Goal: Task Accomplishment & Management: Complete application form

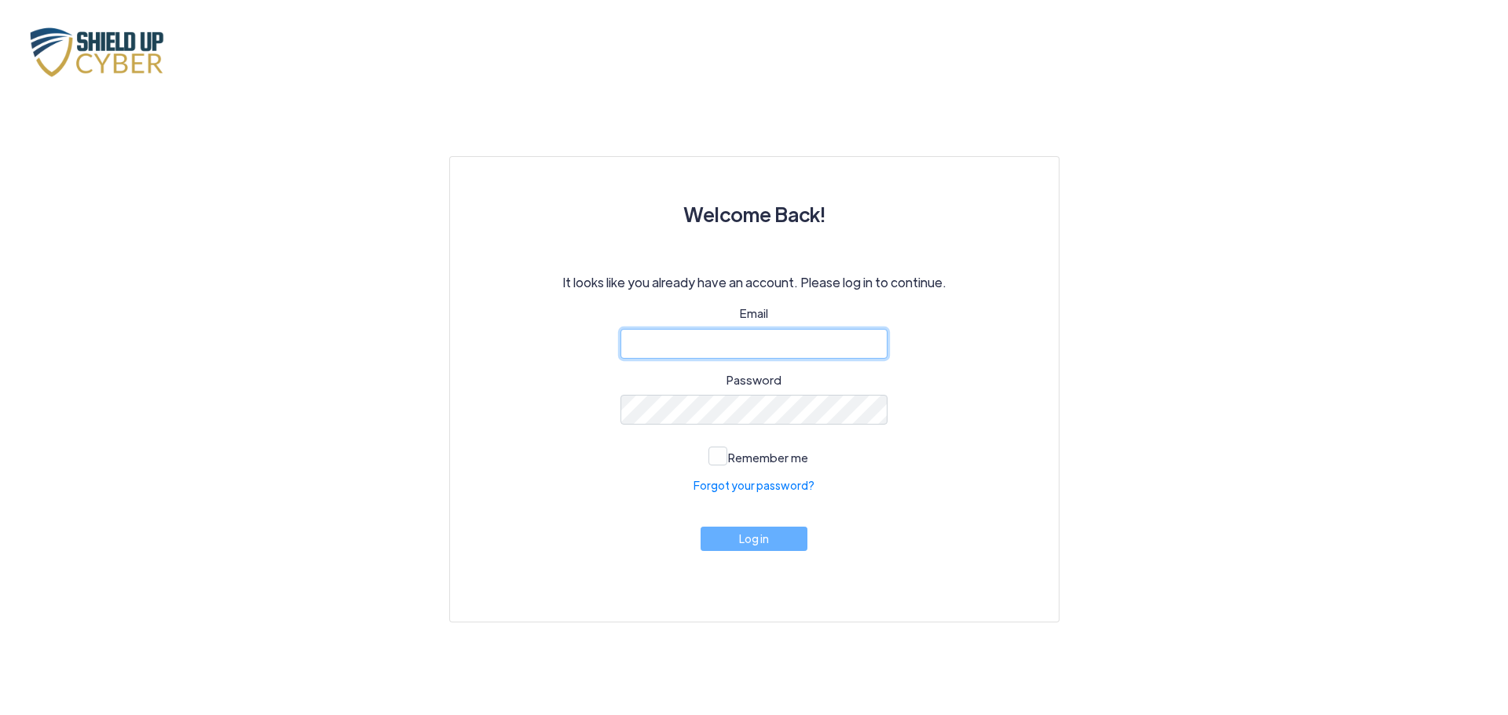
click at [737, 348] on input "email" at bounding box center [753, 344] width 267 height 30
type input "[EMAIL_ADDRESS][DOMAIN_NAME]"
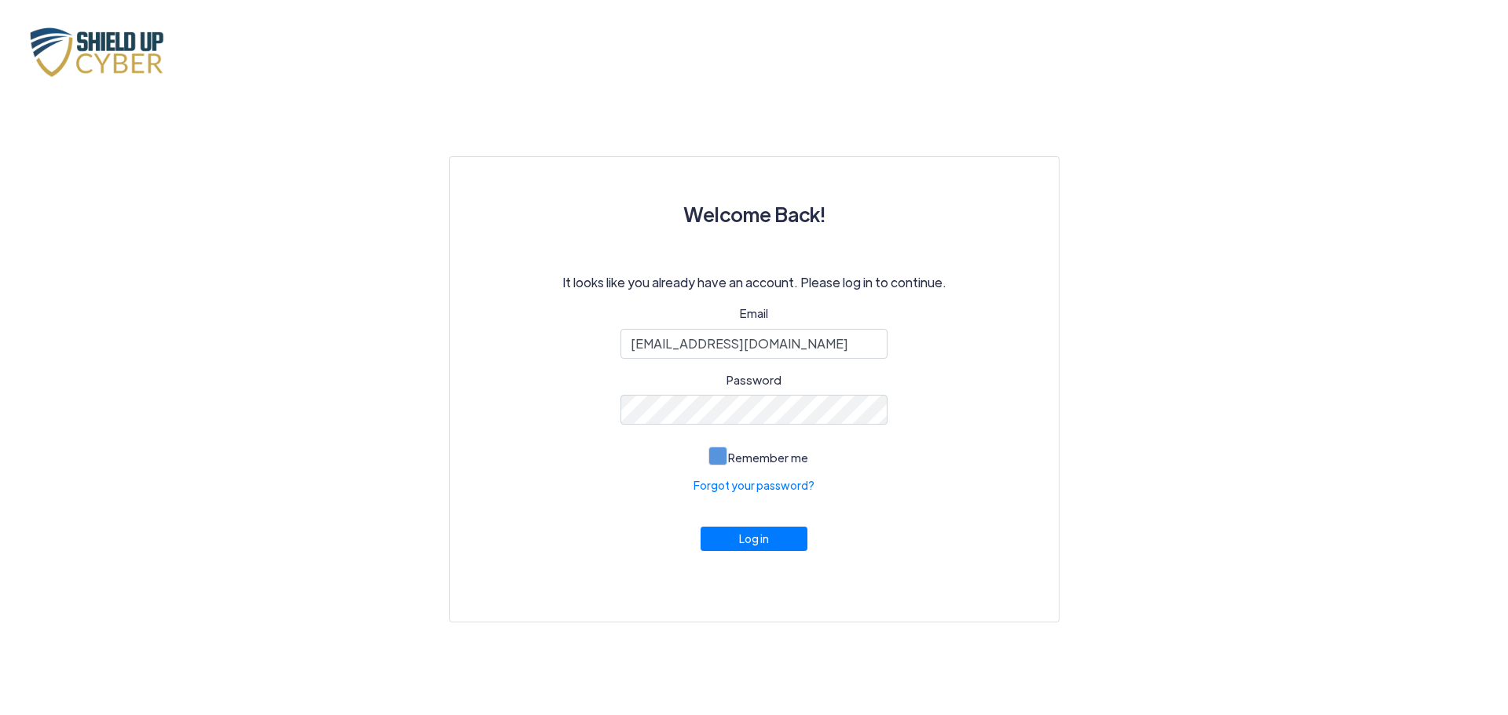
click at [711, 453] on span at bounding box center [717, 456] width 19 height 19
click at [0, 0] on input "Remember me" at bounding box center [0, 0] width 0 height 0
click at [755, 542] on button "Log in" at bounding box center [753, 535] width 107 height 24
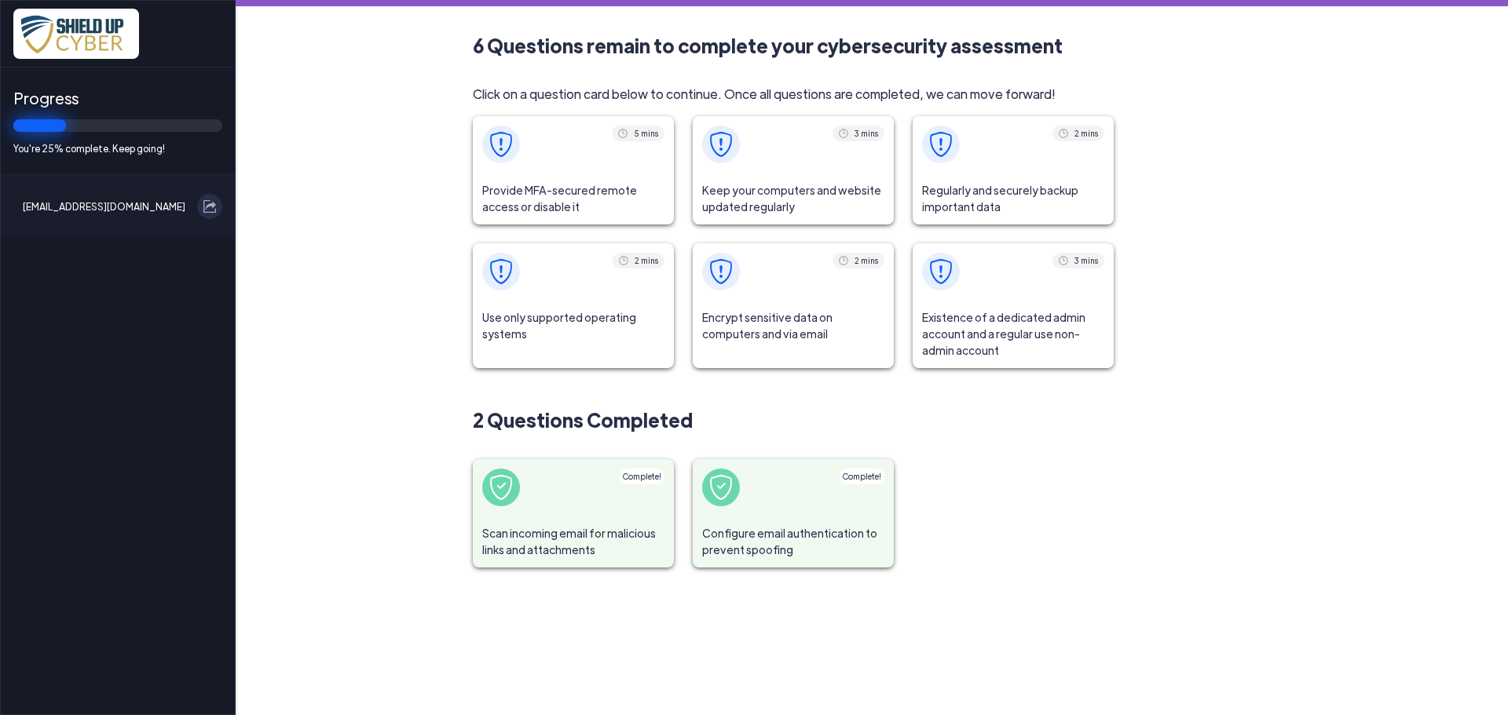
click at [576, 154] on span at bounding box center [573, 144] width 201 height 57
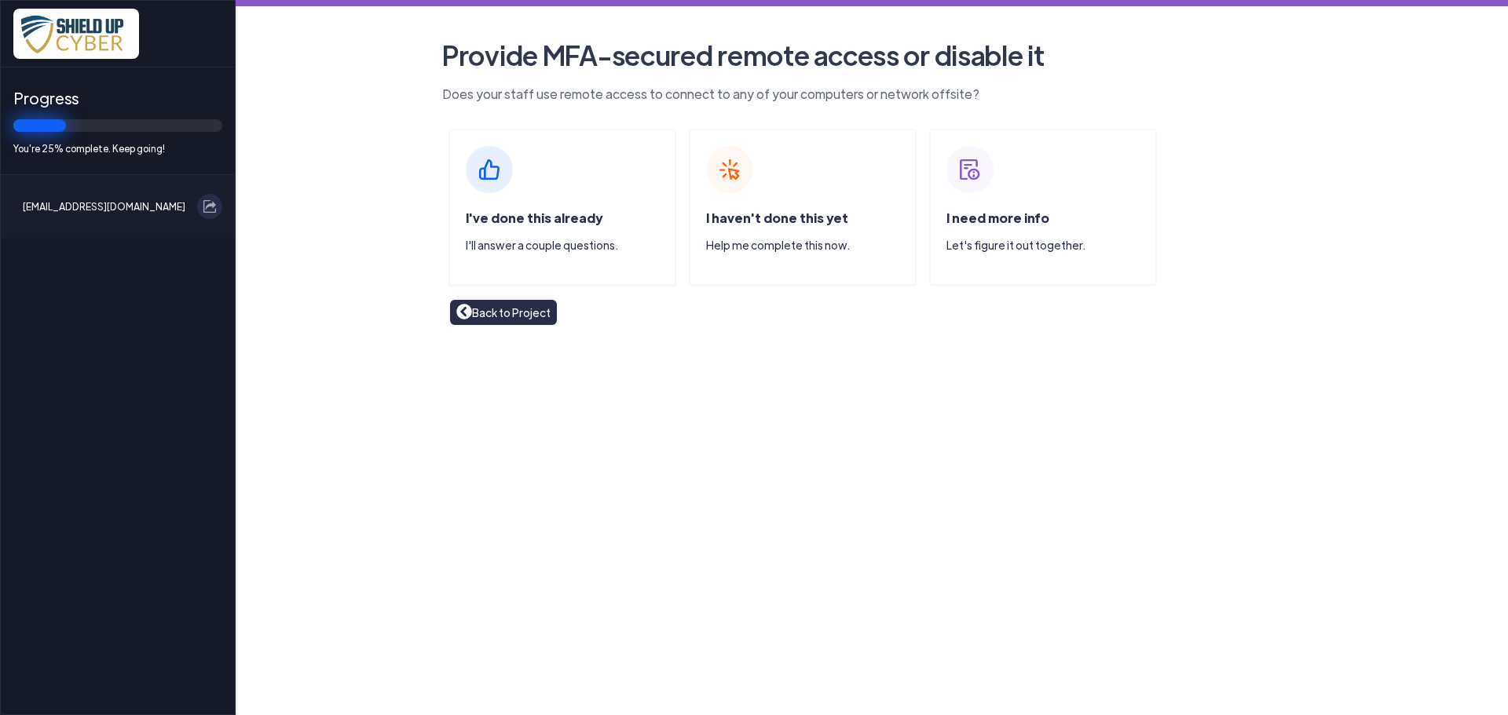
click at [530, 218] on span "I've done this already" at bounding box center [534, 218] width 137 height 16
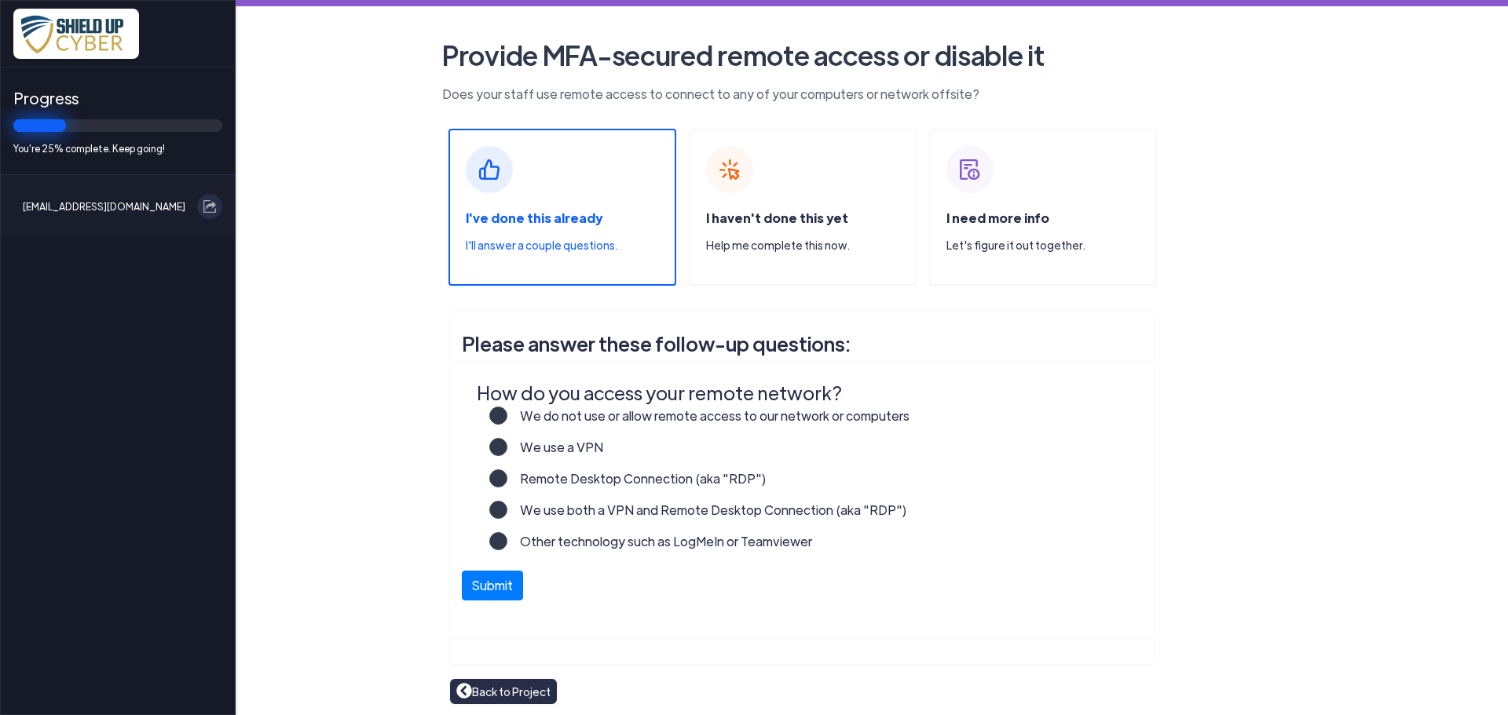
click at [507, 412] on label "We do not use or allow remote access to our network or computers" at bounding box center [708, 422] width 402 height 31
click at [0, 0] on input "We do not use or allow remote access to our network or computers" at bounding box center [0, 0] width 0 height 0
click at [491, 584] on button "Submit" at bounding box center [492, 582] width 61 height 30
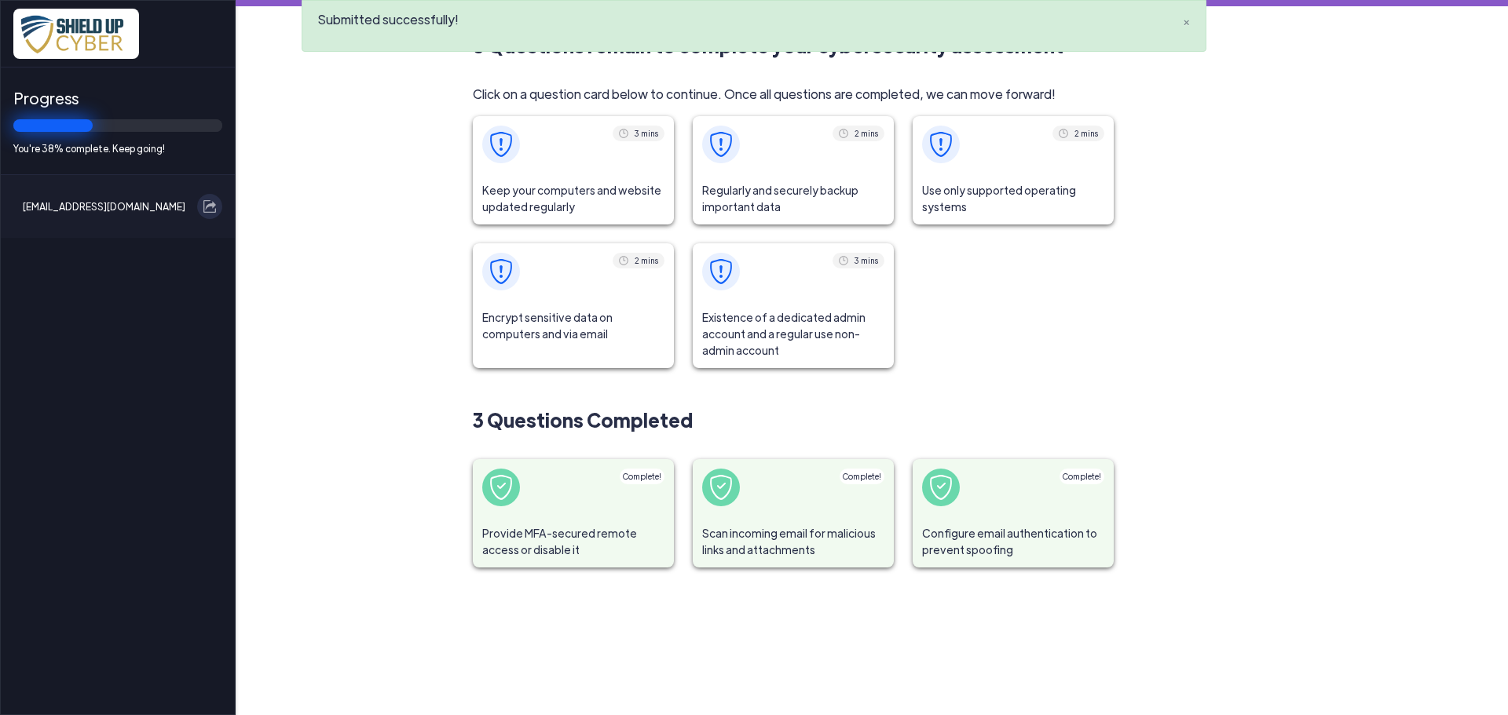
click at [569, 168] on span at bounding box center [573, 144] width 201 height 57
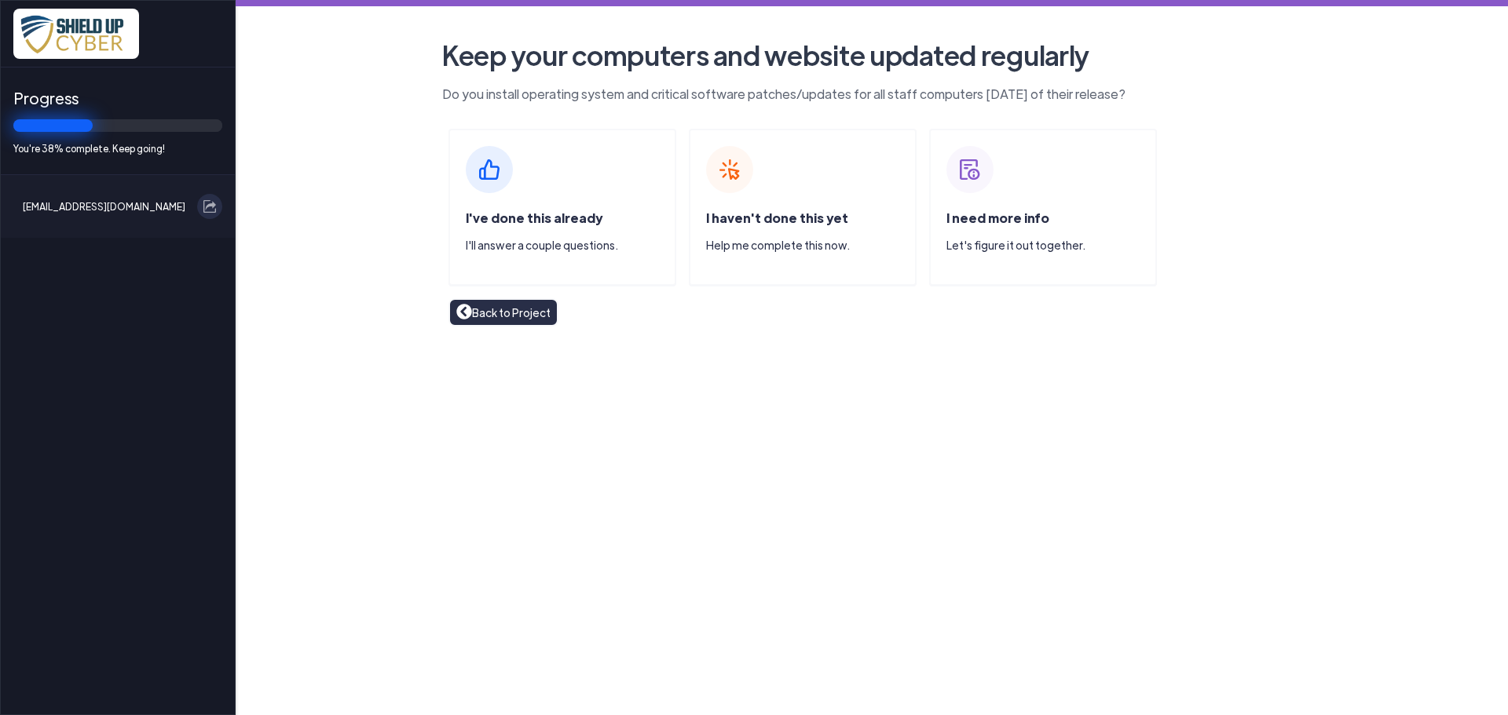
click at [505, 175] on img at bounding box center [489, 169] width 47 height 47
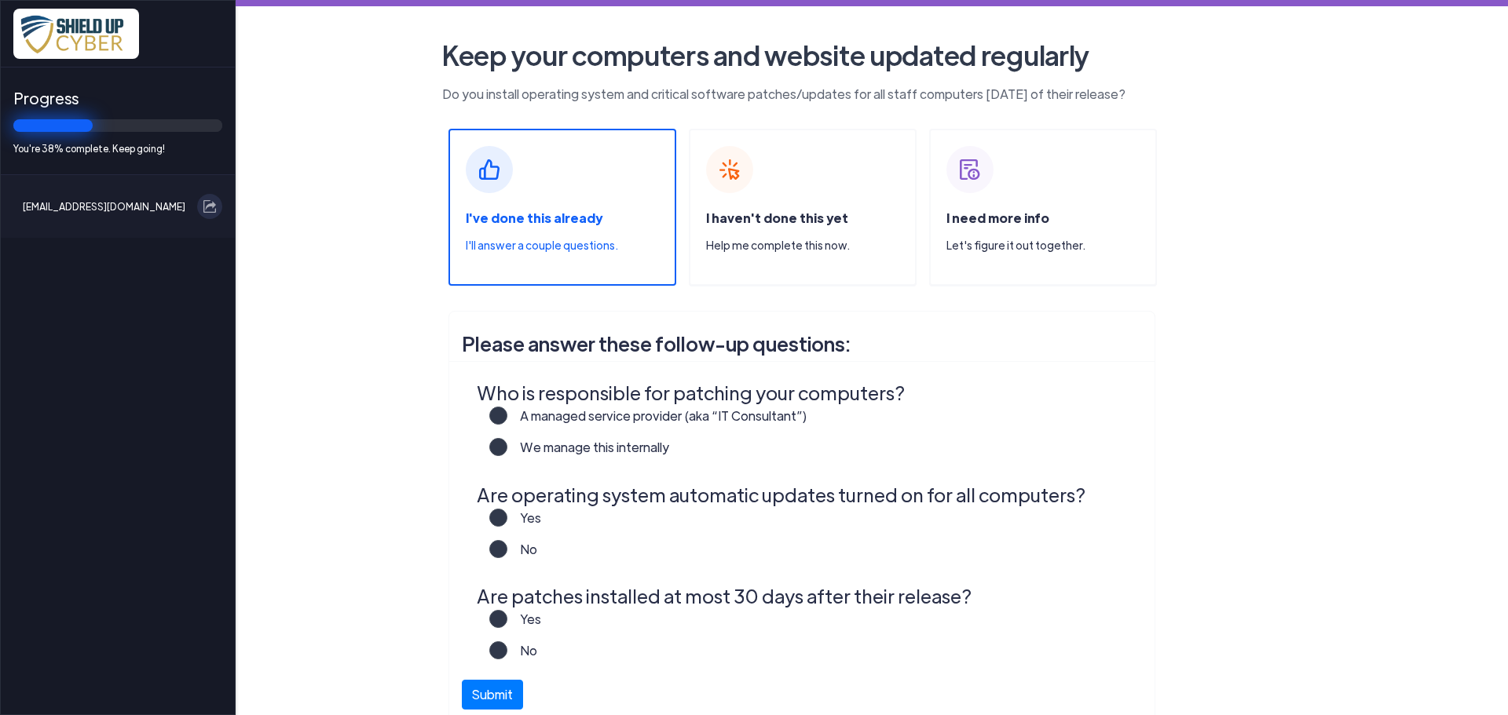
click at [507, 451] on label "We manage this internally" at bounding box center [588, 453] width 162 height 31
click at [0, 0] on input "We manage this internally" at bounding box center [0, 0] width 0 height 0
click at [507, 517] on label "Yes" at bounding box center [524, 524] width 34 height 31
click at [0, 0] on input "Yes" at bounding box center [0, 0] width 0 height 0
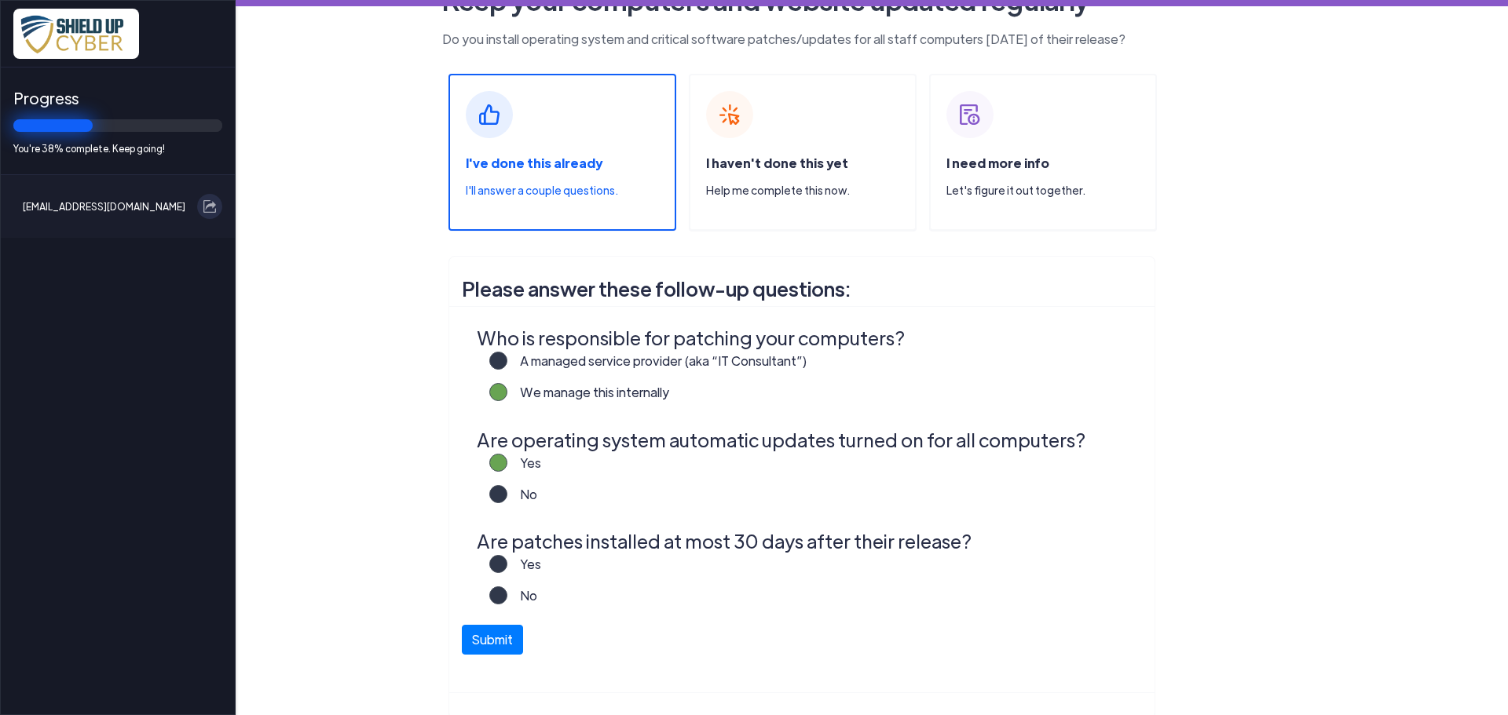
scroll to position [79, 0]
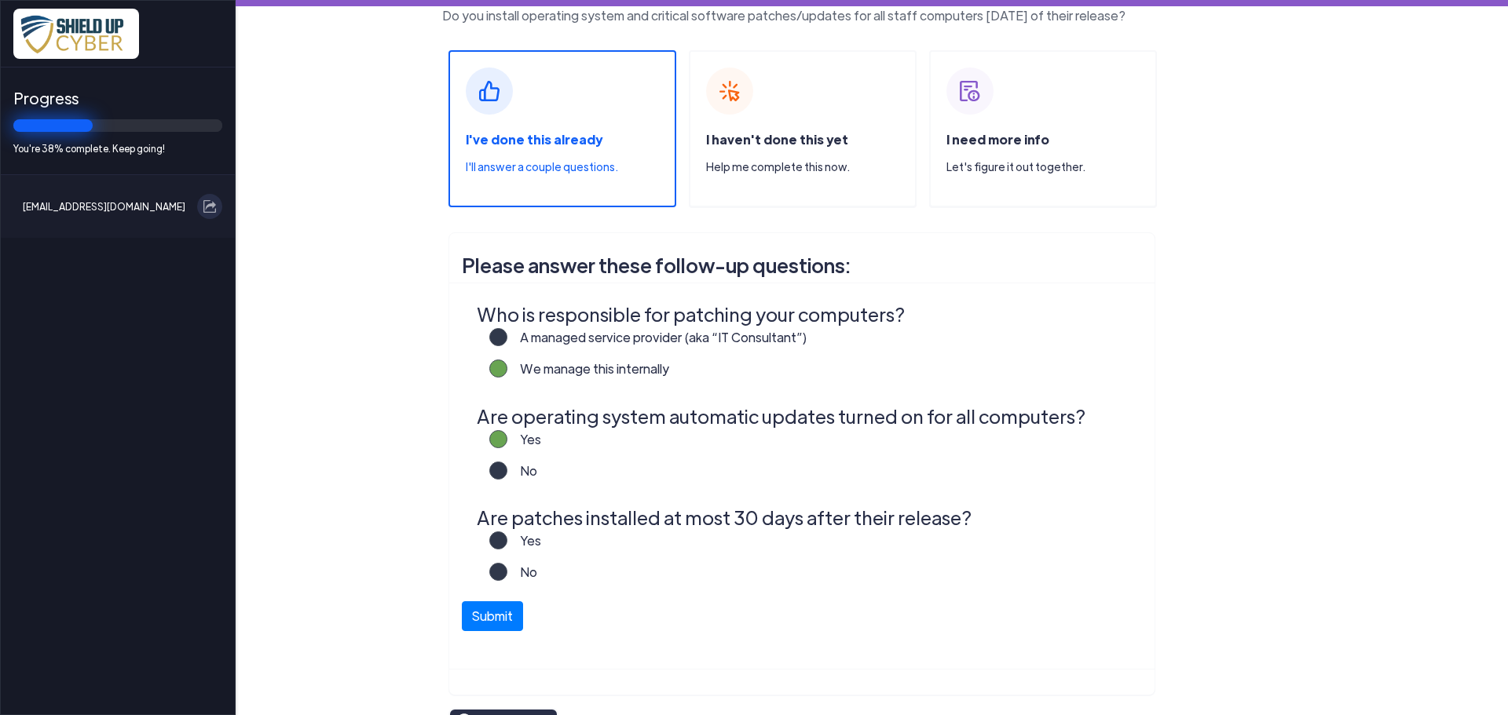
click at [507, 539] on label "Yes" at bounding box center [524, 547] width 34 height 31
click at [0, 0] on input "Yes" at bounding box center [0, 0] width 0 height 0
click at [478, 612] on button "Submit" at bounding box center [492, 613] width 61 height 30
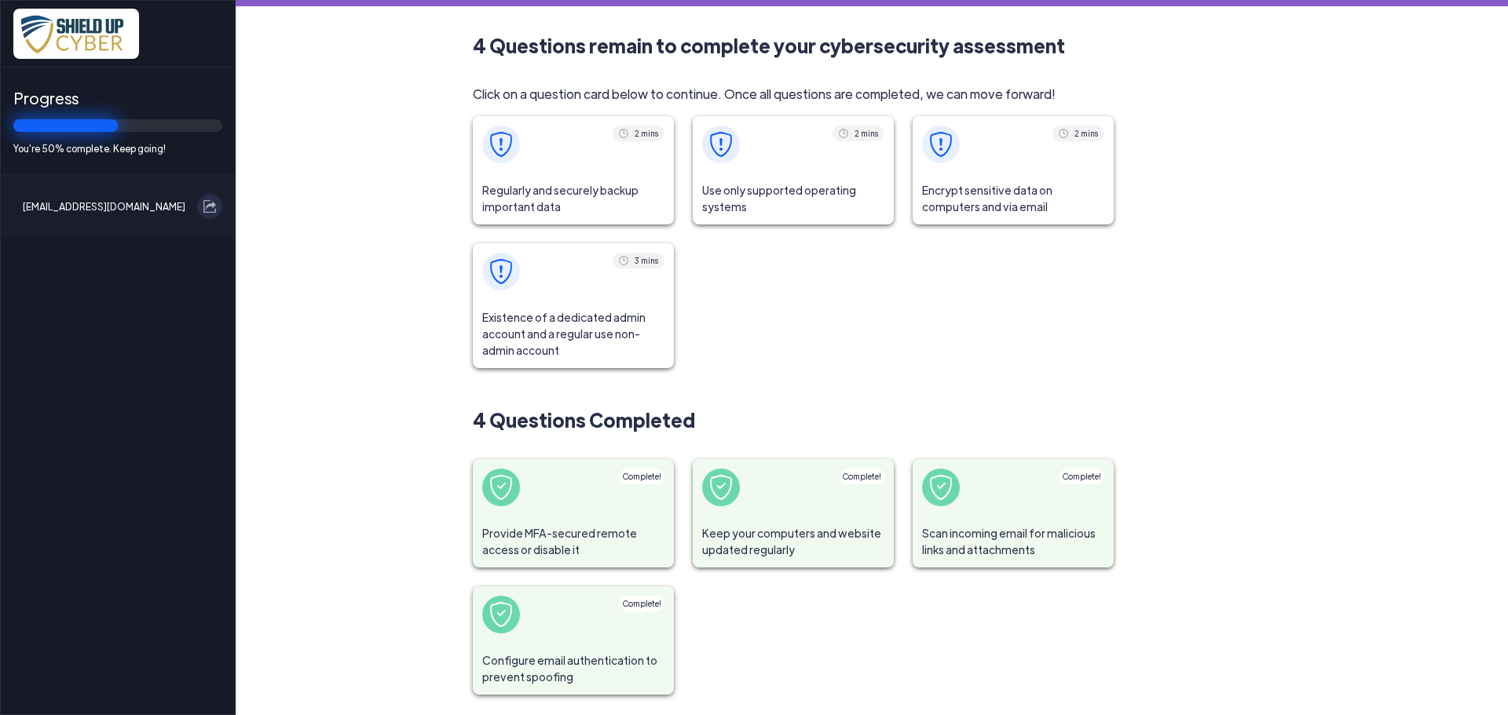
click at [569, 177] on span "Regularly and securely backup important data" at bounding box center [573, 199] width 201 height 52
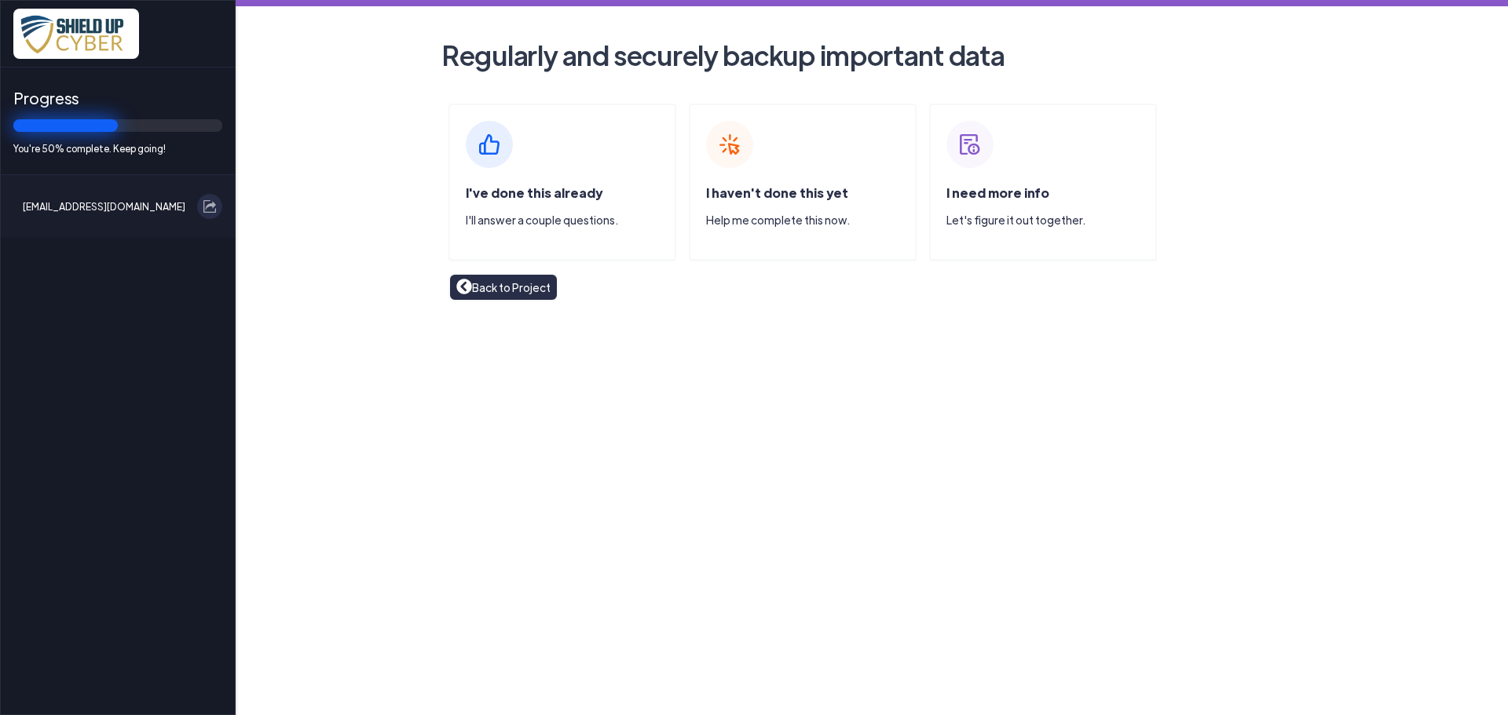
click at [569, 177] on div "I've done this already I'll answer a couple questions." at bounding box center [562, 182] width 228 height 157
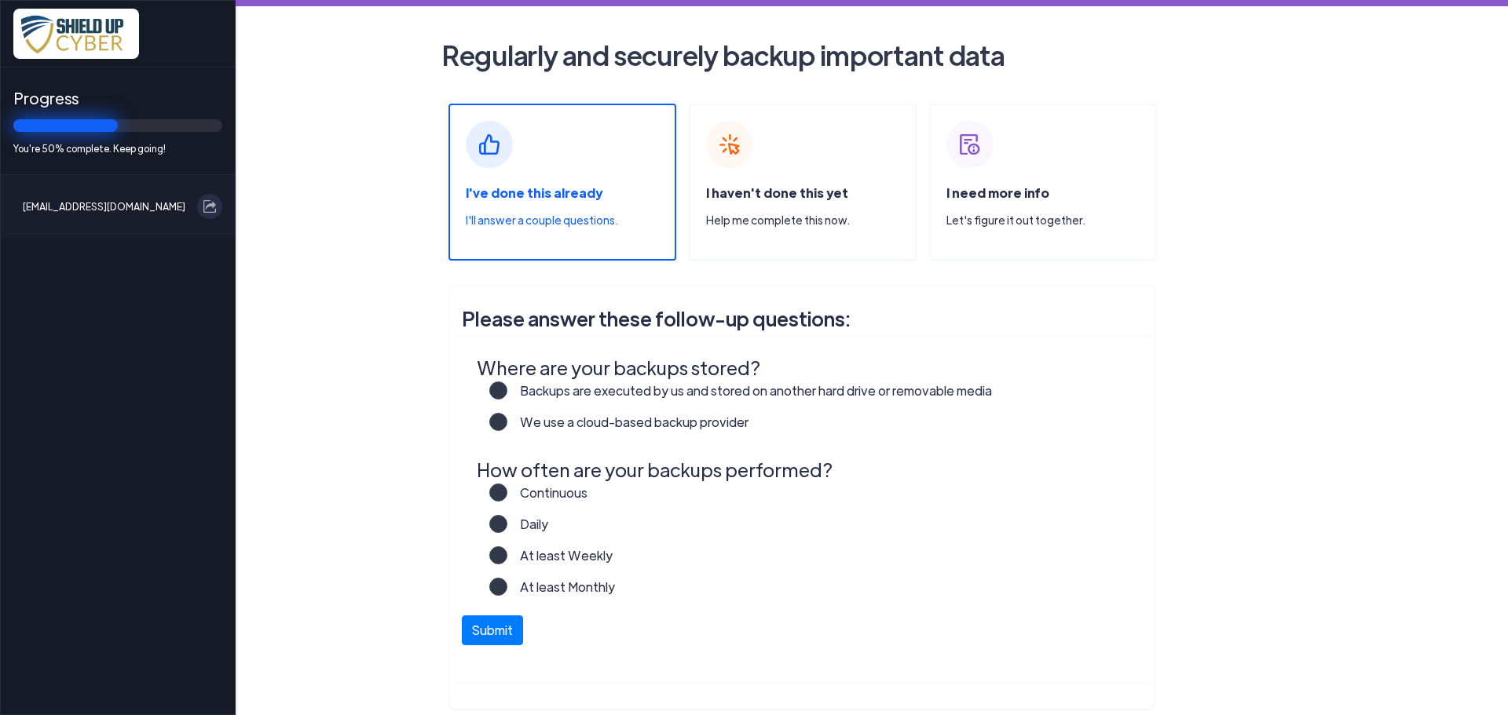
click at [507, 386] on label "Backups are executed by us and stored on another hard drive or removable media" at bounding box center [749, 397] width 484 height 31
click at [0, 0] on input "Backups are executed by us and stored on another hard drive or removable media" at bounding box center [0, 0] width 0 height 0
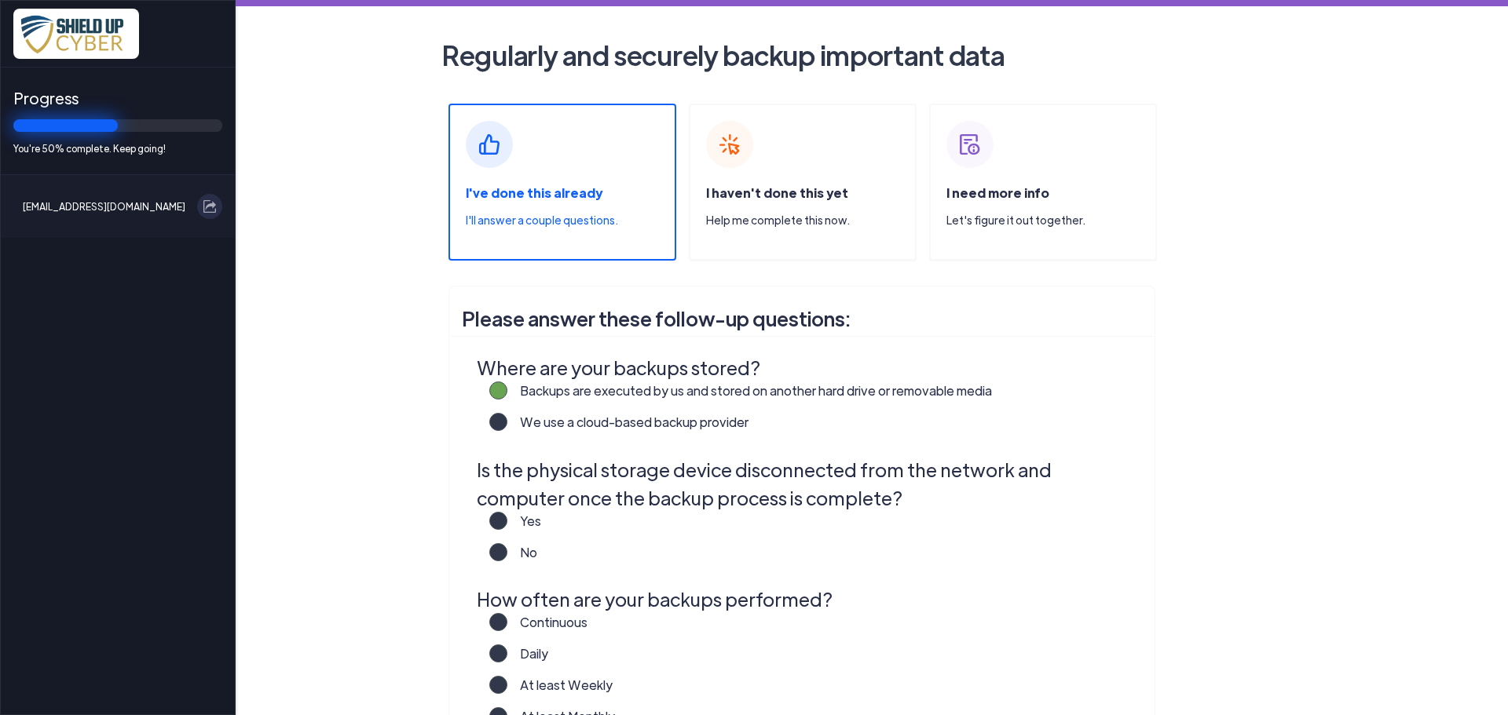
click at [507, 517] on label "Yes" at bounding box center [524, 527] width 34 height 31
click at [0, 0] on input "Yes" at bounding box center [0, 0] width 0 height 0
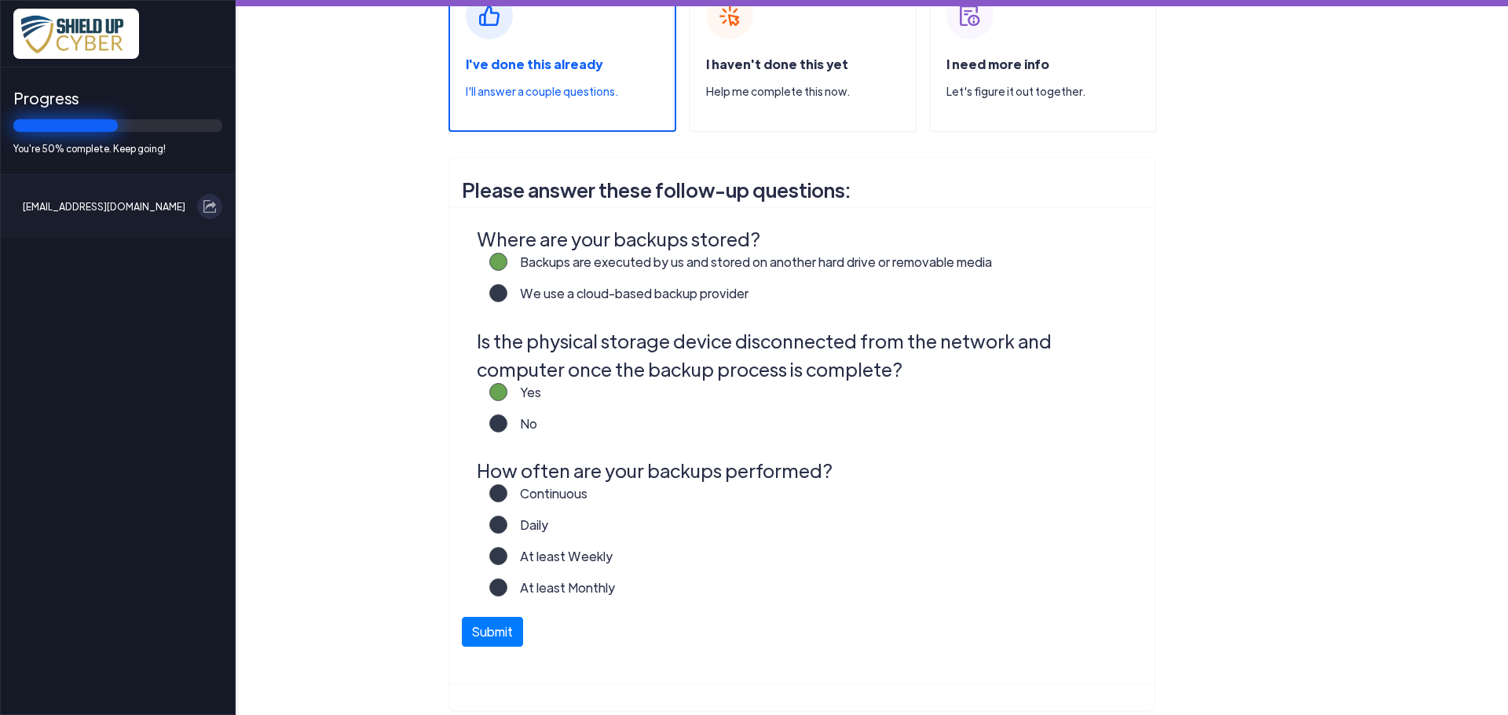
scroll to position [157, 0]
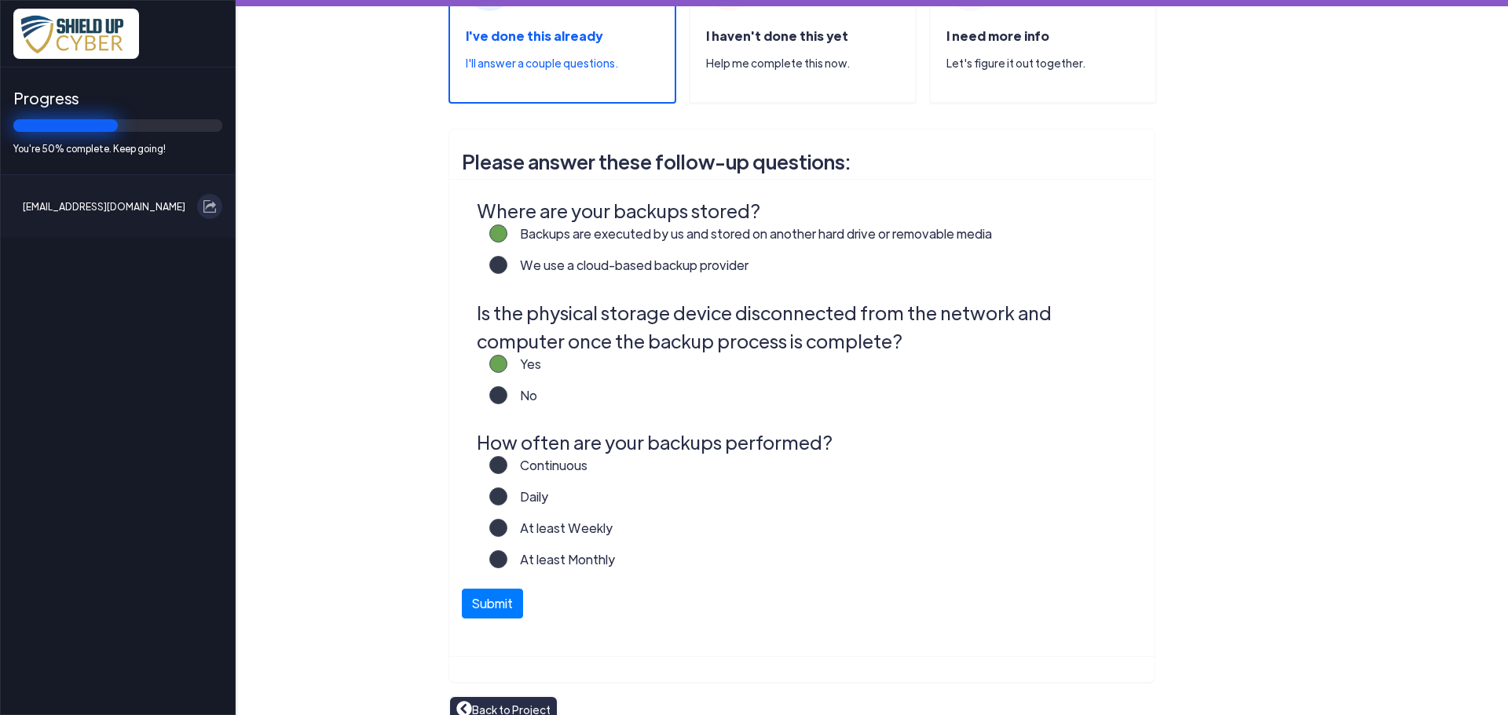
click at [507, 531] on label "At least Weekly" at bounding box center [559, 534] width 105 height 31
click at [0, 0] on input "At least Weekly" at bounding box center [0, 0] width 0 height 0
click at [489, 601] on button "Submit" at bounding box center [492, 600] width 61 height 30
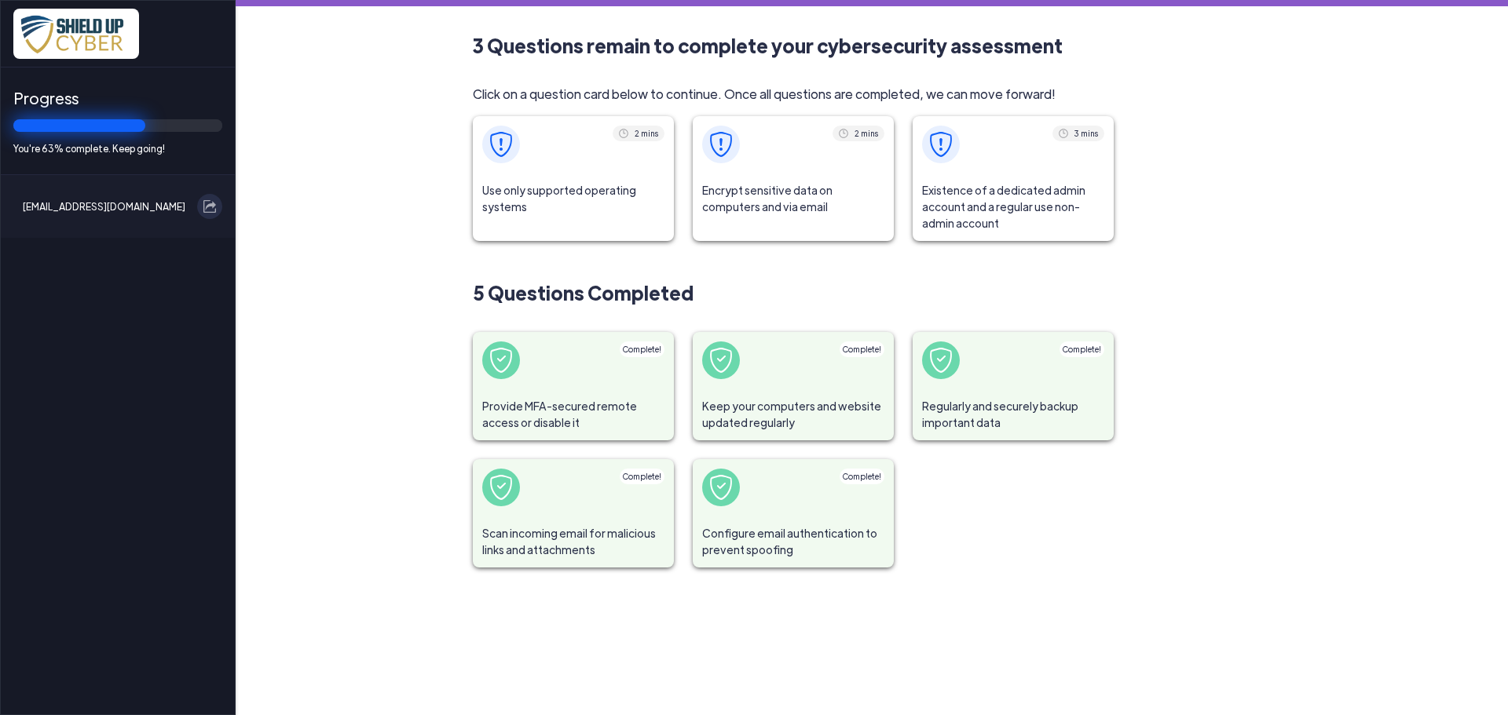
click at [574, 165] on span at bounding box center [573, 144] width 201 height 57
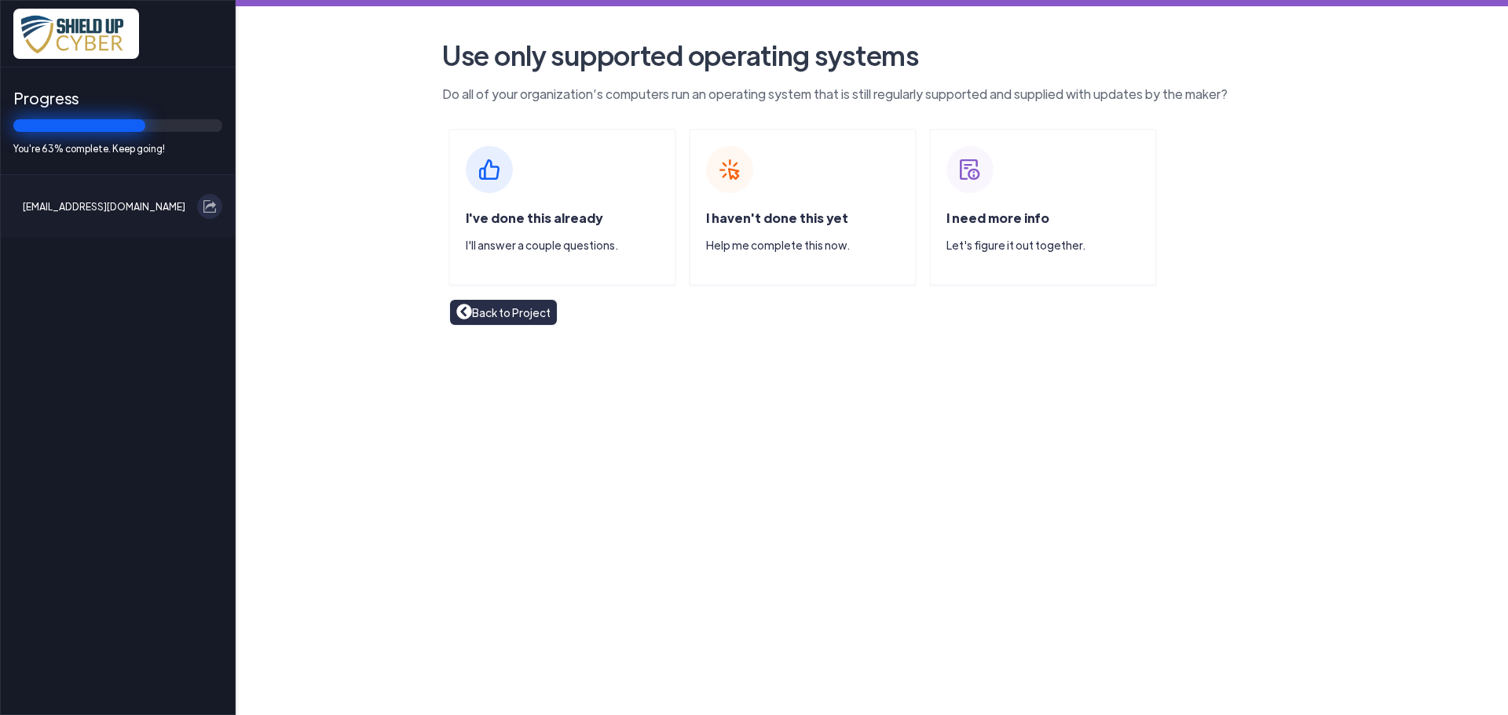
click at [574, 165] on div "I've done this already I'll answer a couple questions." at bounding box center [562, 207] width 228 height 157
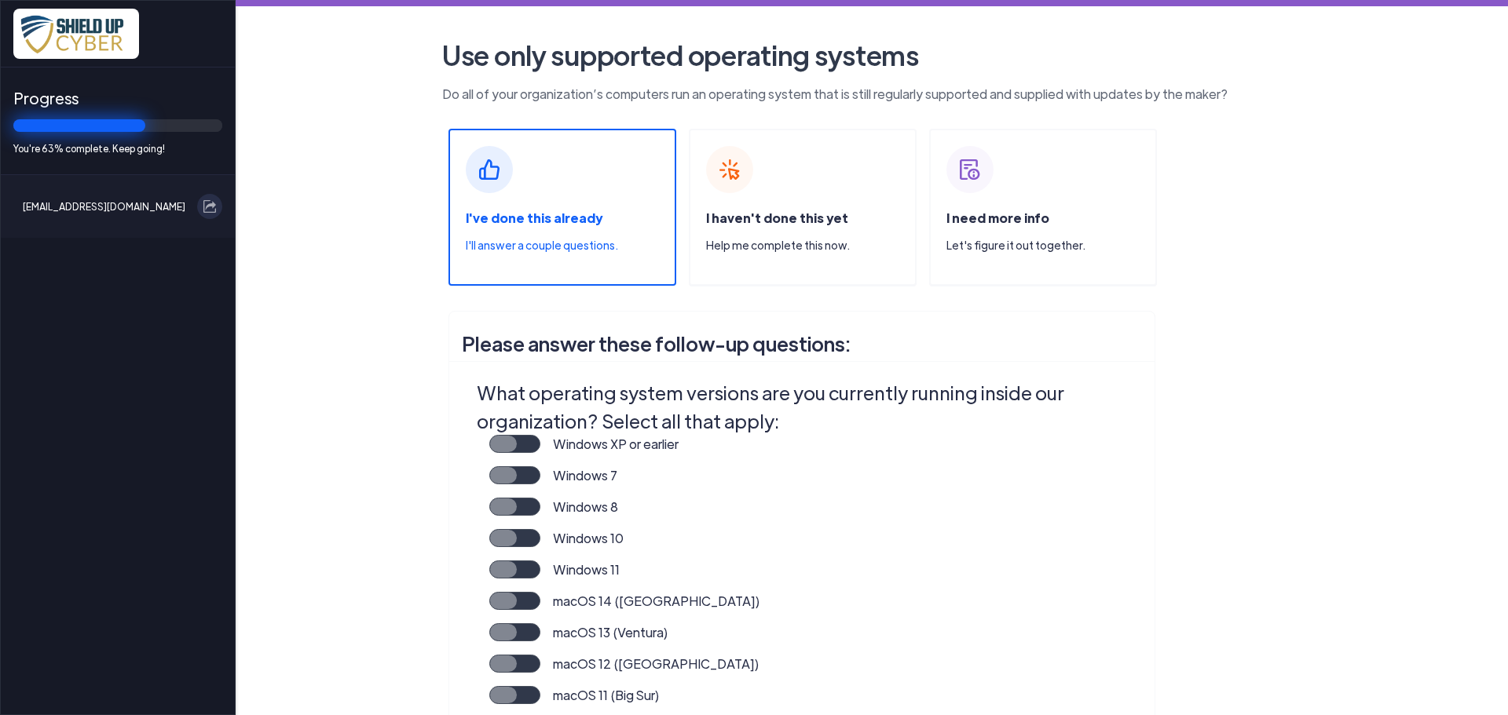
click at [540, 535] on label "Windows 10" at bounding box center [581, 544] width 83 height 31
click at [0, 0] on input "Windows 10" at bounding box center [0, 0] width 0 height 0
click at [540, 562] on label "Windows 11" at bounding box center [579, 576] width 79 height 31
click at [0, 0] on input "Windows 11" at bounding box center [0, 0] width 0 height 0
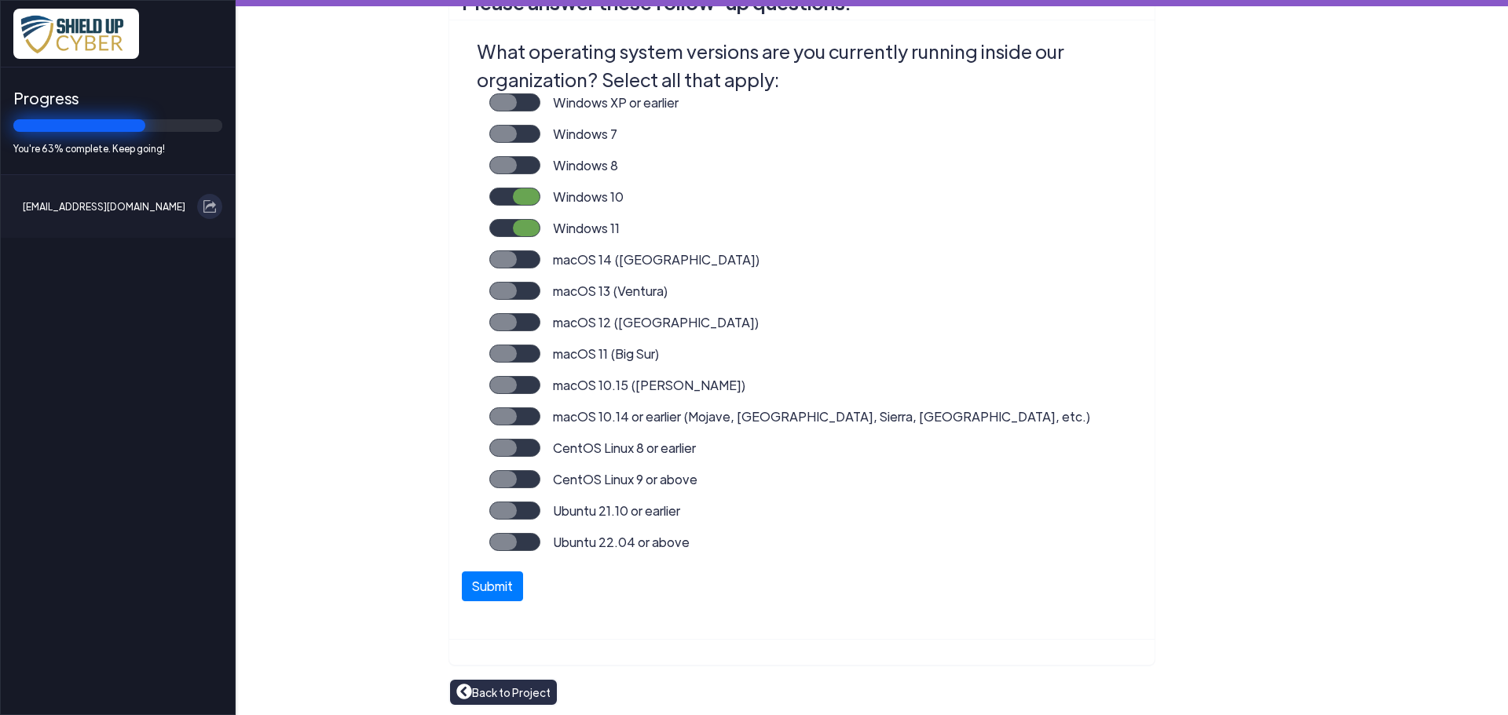
scroll to position [346, 0]
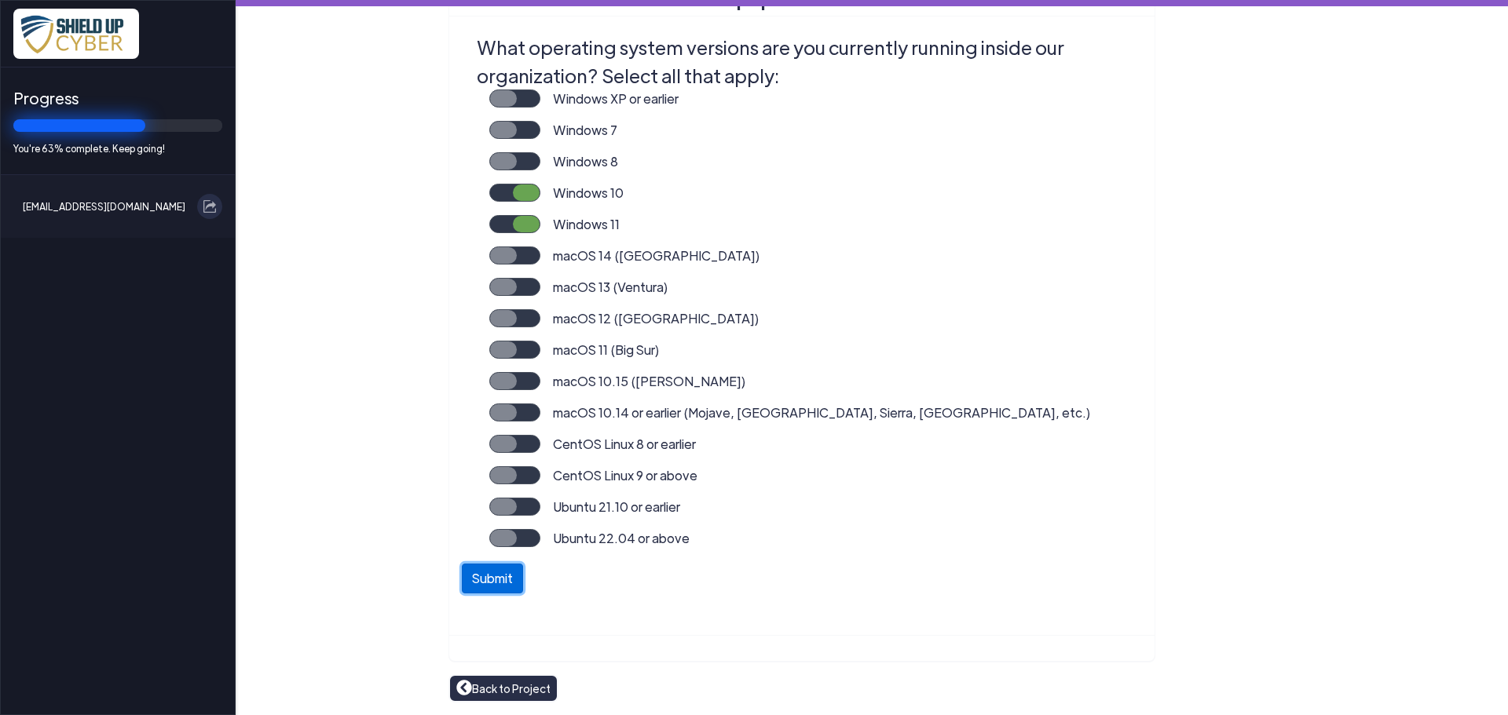
click at [478, 580] on button "Submit" at bounding box center [492, 579] width 61 height 30
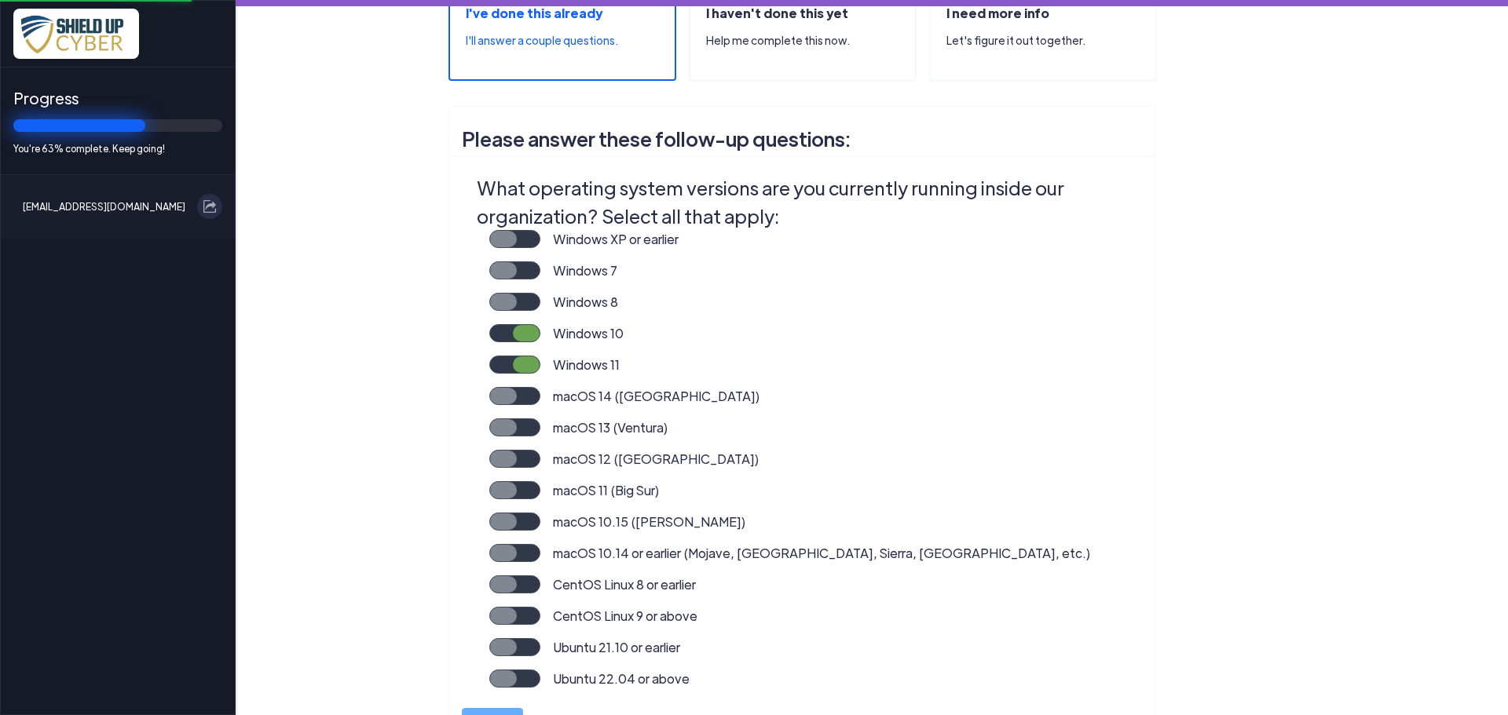
scroll to position [188, 0]
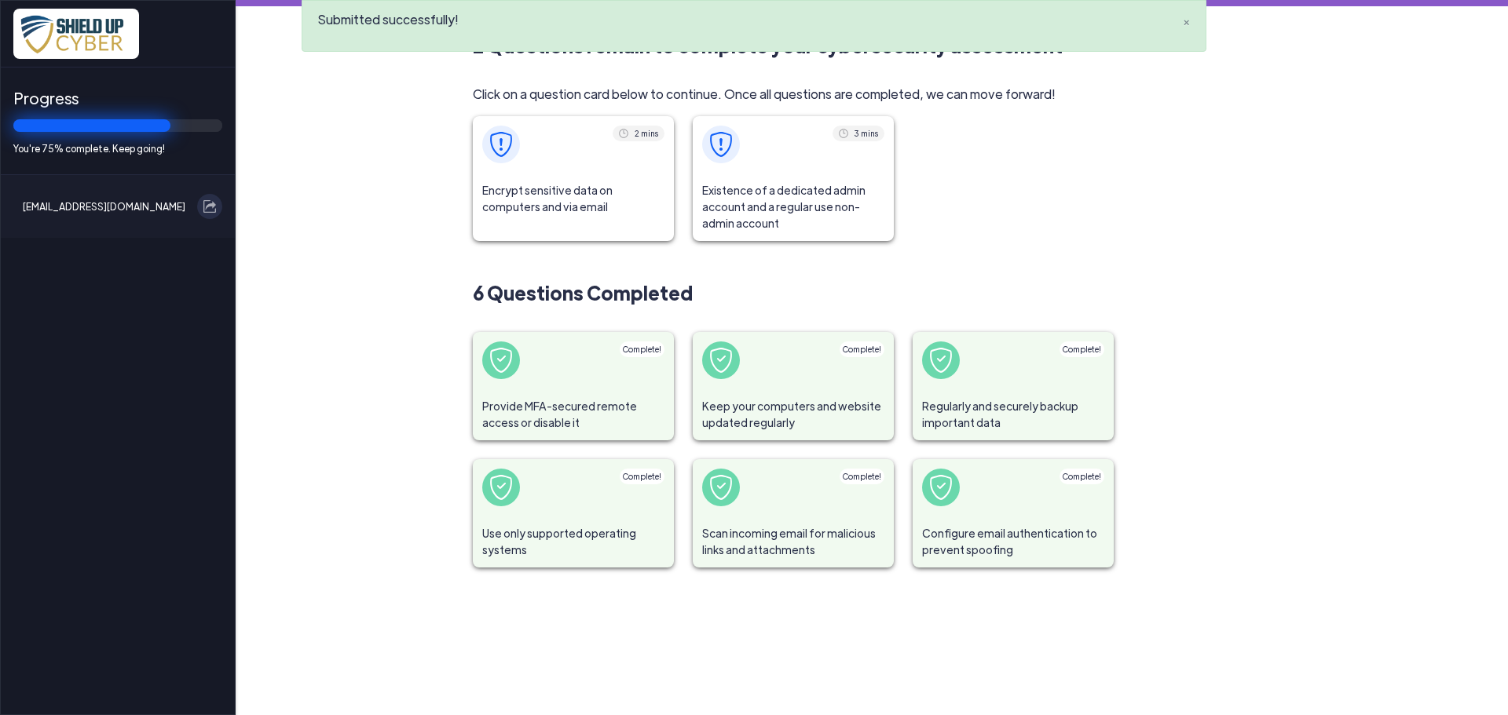
click at [550, 165] on span at bounding box center [573, 144] width 201 height 57
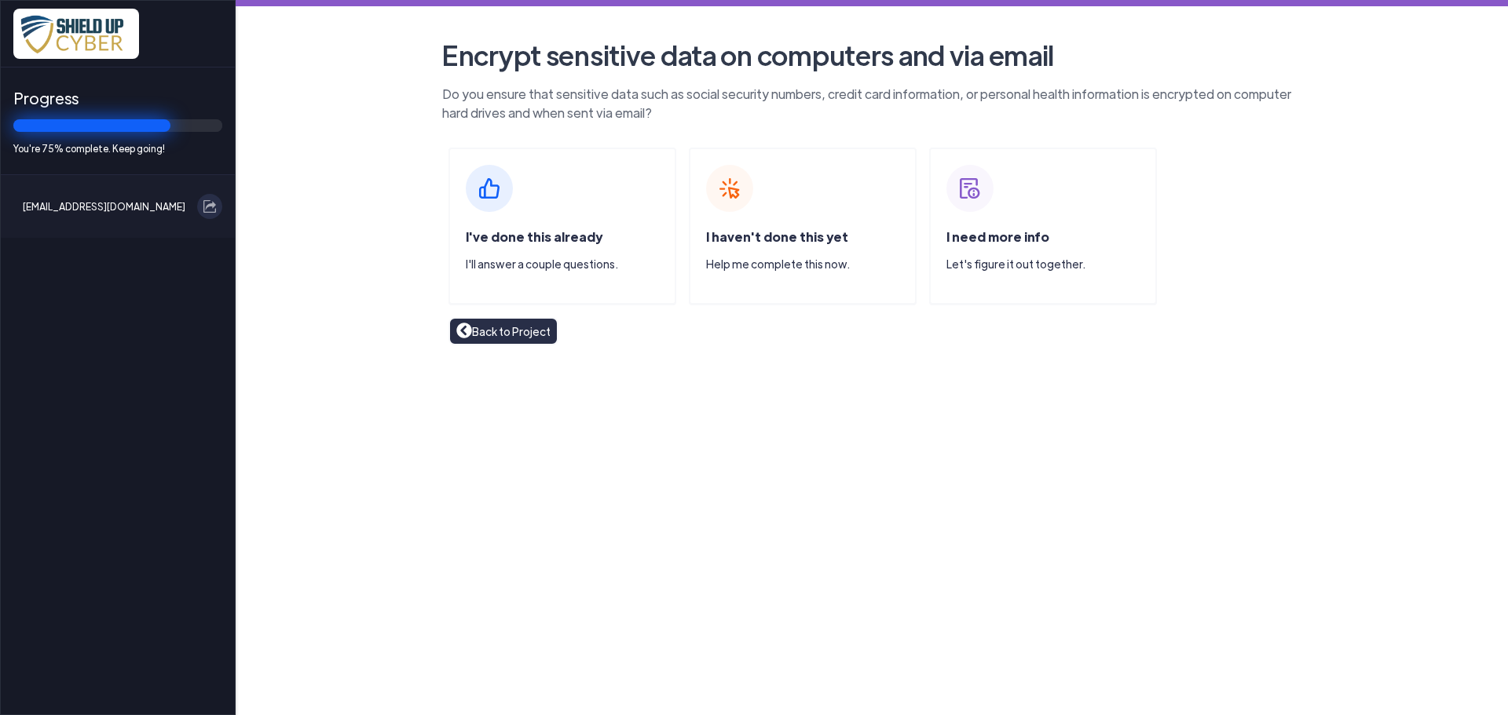
click at [543, 218] on div "I've done this already I'll answer a couple questions." at bounding box center [562, 226] width 228 height 157
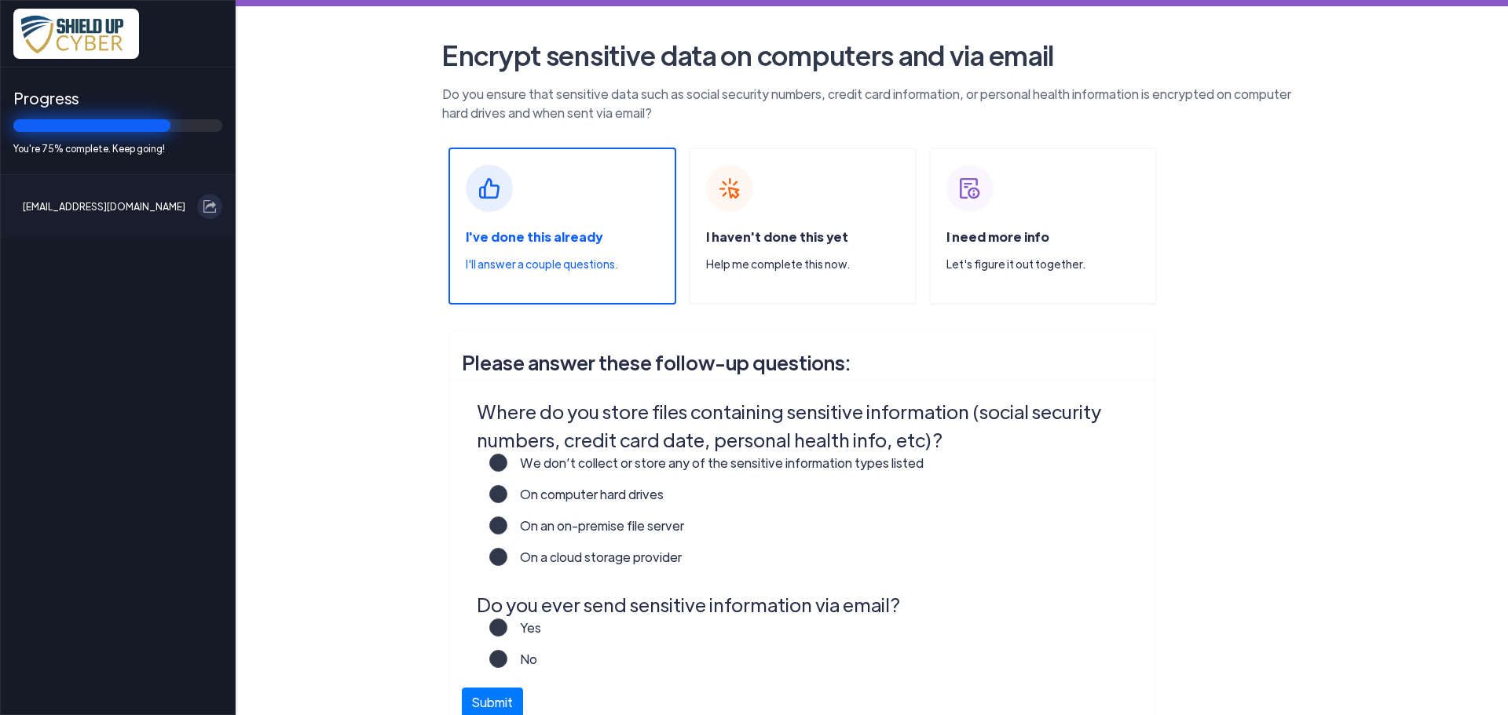
click at [507, 463] on label "We don’t collect or store any of the sensitive information types listed" at bounding box center [715, 469] width 416 height 31
click at [0, 0] on input "We don’t collect or store any of the sensitive information types listed" at bounding box center [0, 0] width 0 height 0
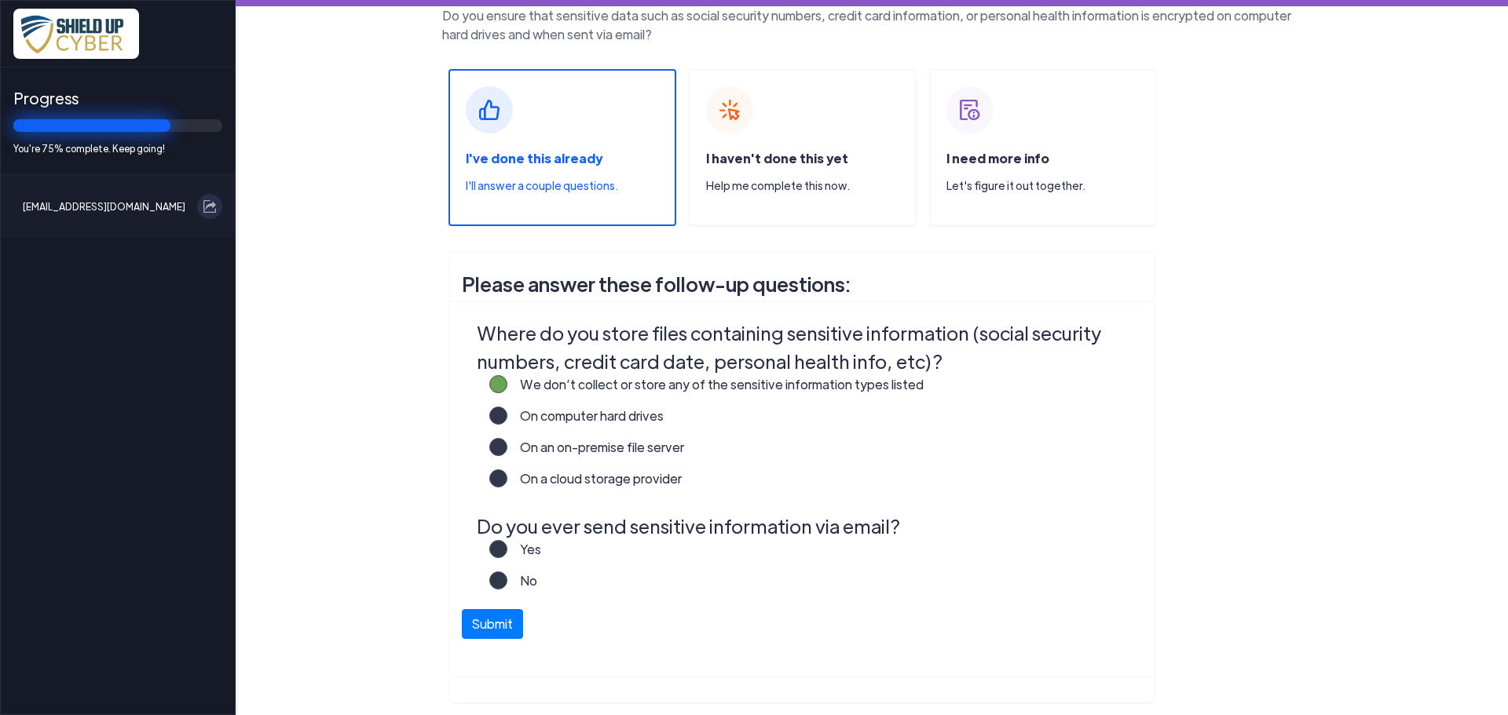
click at [507, 579] on label "No" at bounding box center [522, 587] width 30 height 31
click at [0, 0] on input "No" at bounding box center [0, 0] width 0 height 0
click at [490, 619] on button "Submit" at bounding box center [492, 620] width 61 height 30
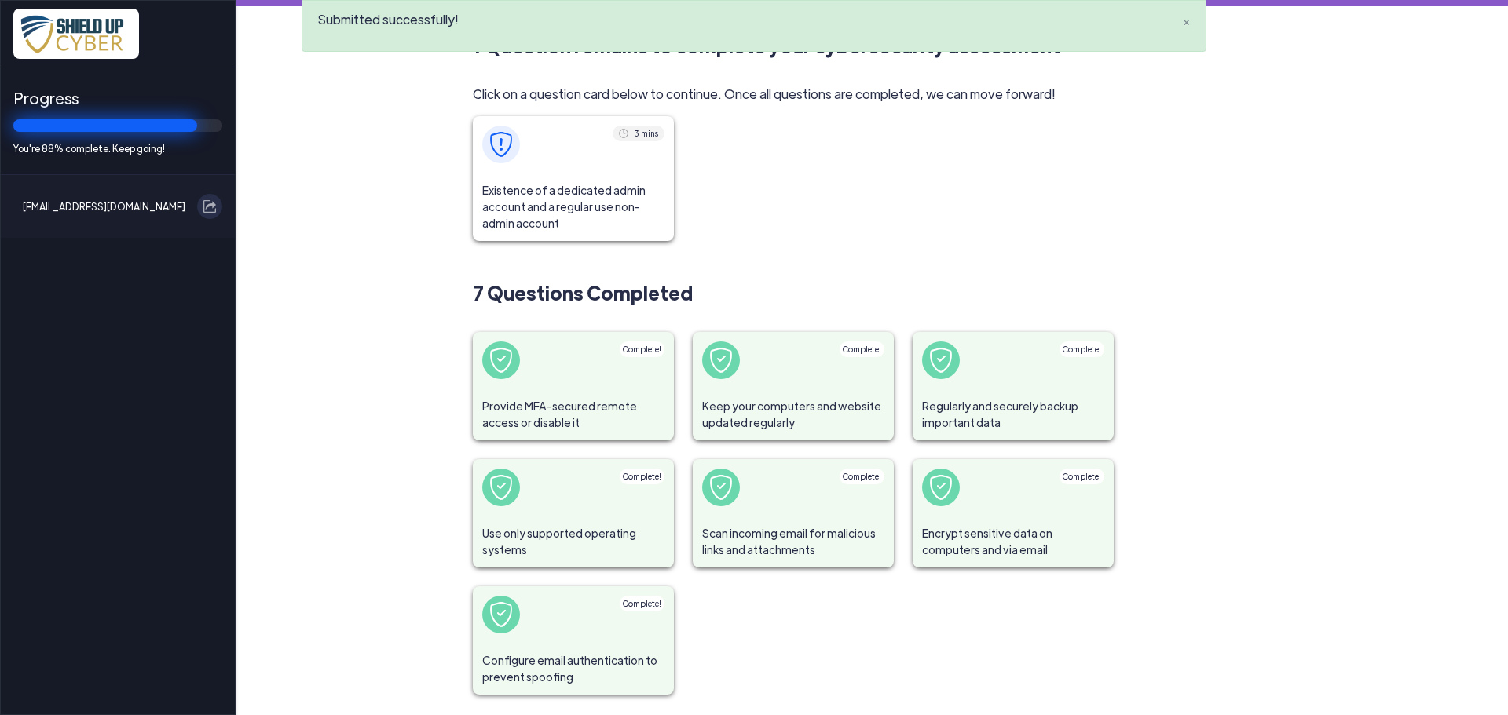
click at [600, 158] on span at bounding box center [573, 144] width 201 height 57
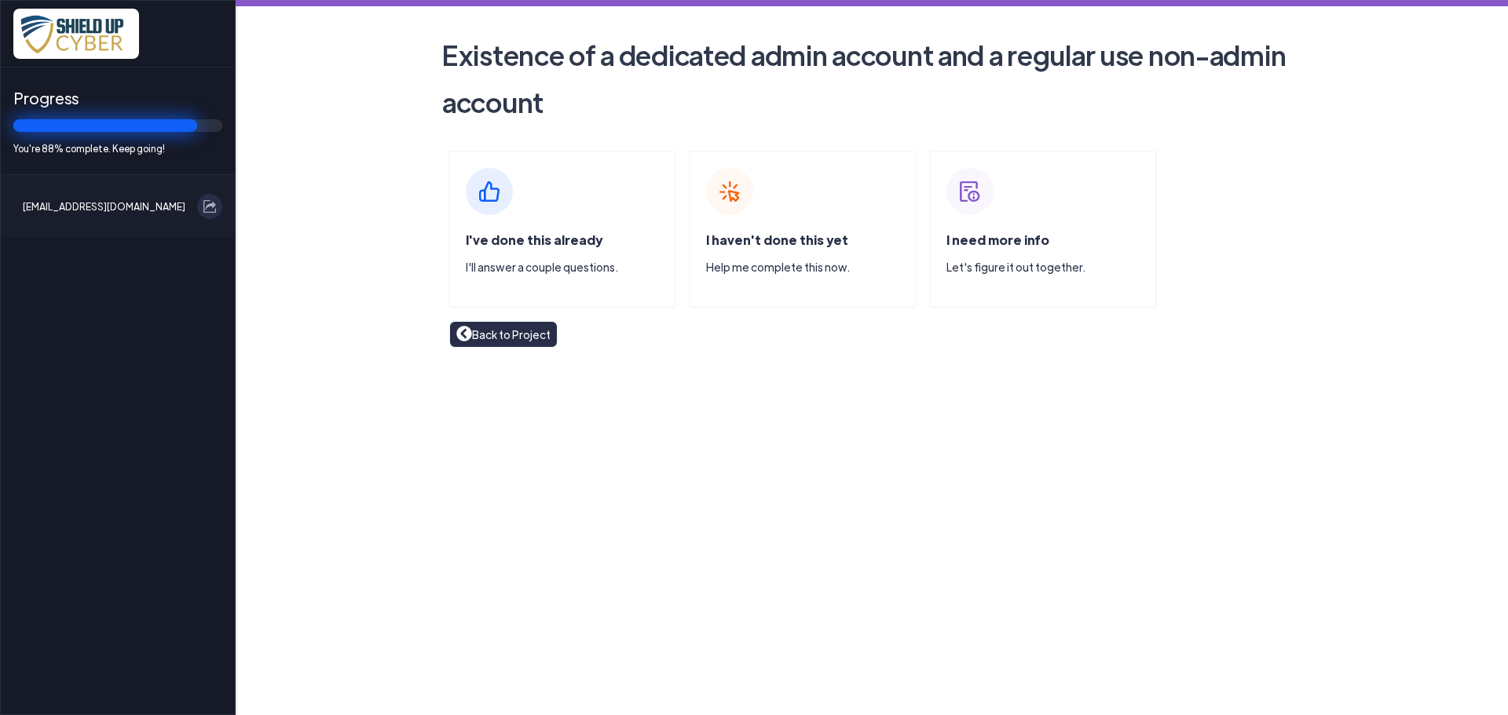
click at [558, 205] on div "I've done this already I'll answer a couple questions." at bounding box center [562, 229] width 228 height 157
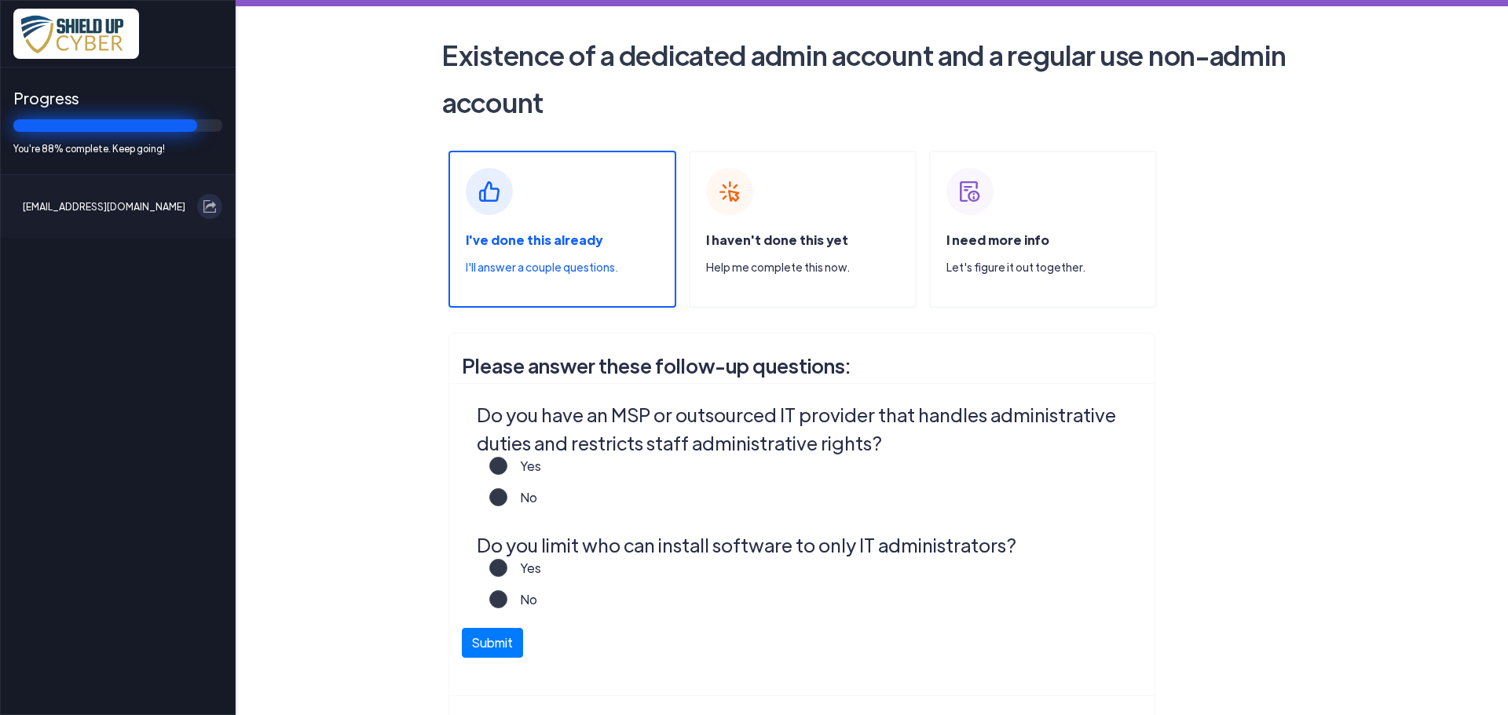
click at [507, 496] on label "No" at bounding box center [522, 503] width 30 height 31
click at [0, 0] on input "No" at bounding box center [0, 0] width 0 height 0
click at [507, 565] on label "Yes" at bounding box center [524, 574] width 34 height 31
click at [0, 0] on input "Yes" at bounding box center [0, 0] width 0 height 0
click at [481, 642] on button "Submit" at bounding box center [492, 639] width 61 height 30
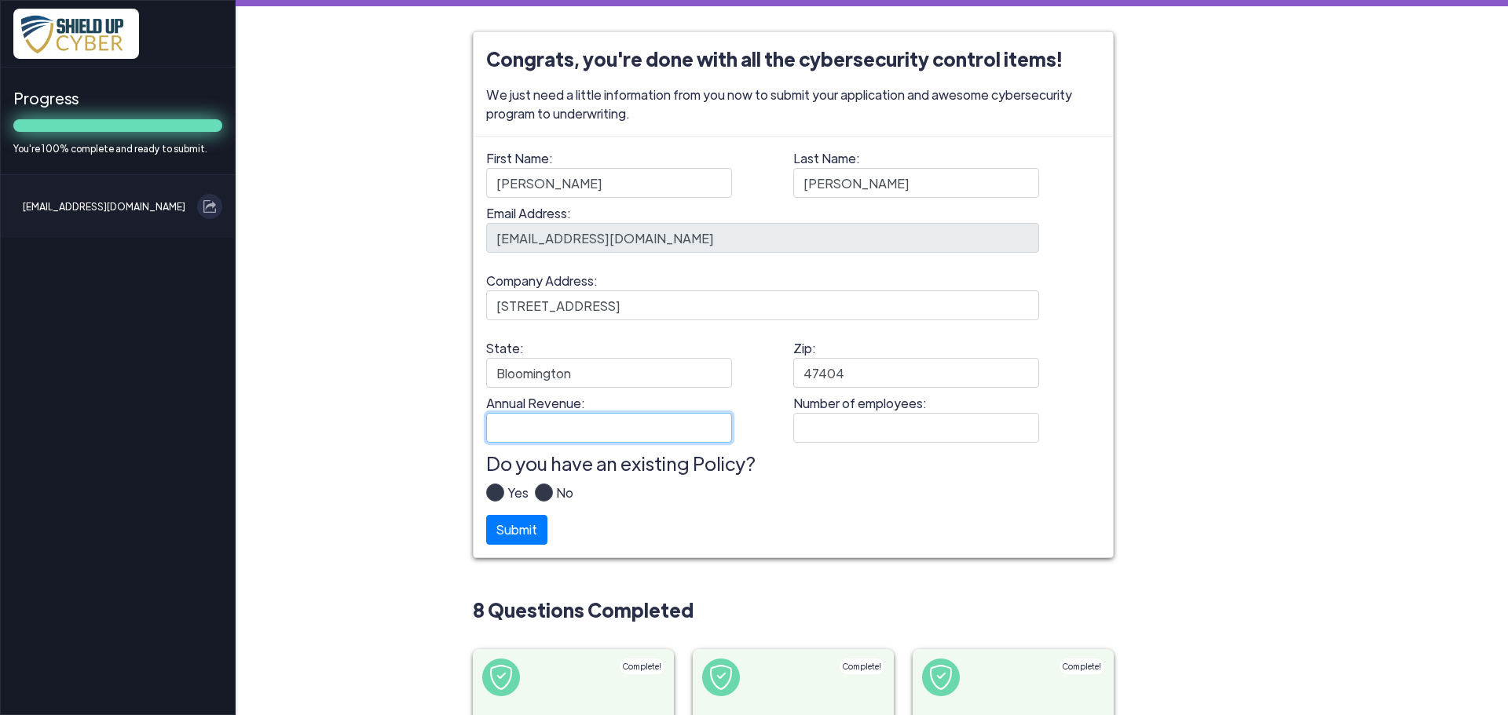
click at [550, 426] on input "Annual Revenue:" at bounding box center [609, 428] width 246 height 30
type input "$2,700,000"
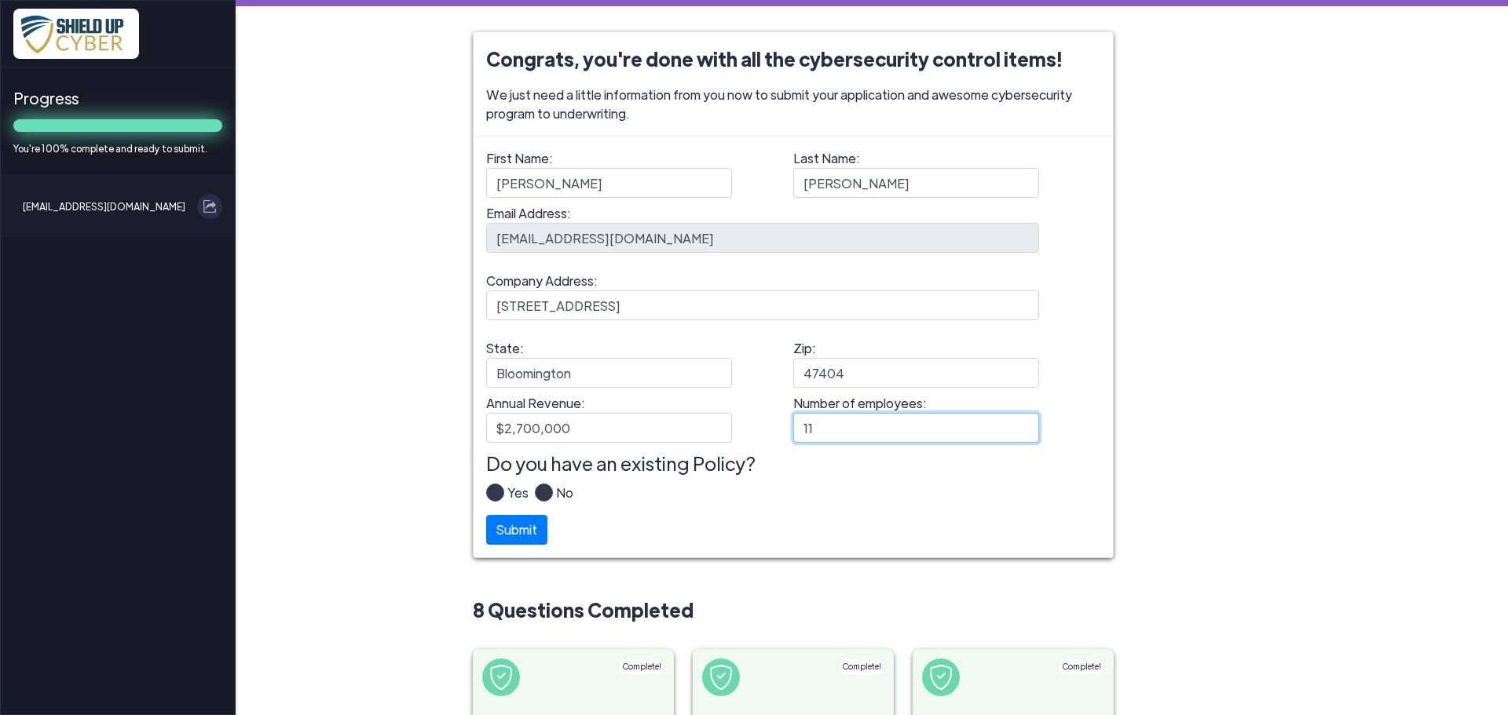
type input "11"
click at [504, 495] on label "Yes" at bounding box center [516, 499] width 24 height 31
click at [0, 0] on input "Yes" at bounding box center [0, 0] width 0 height 0
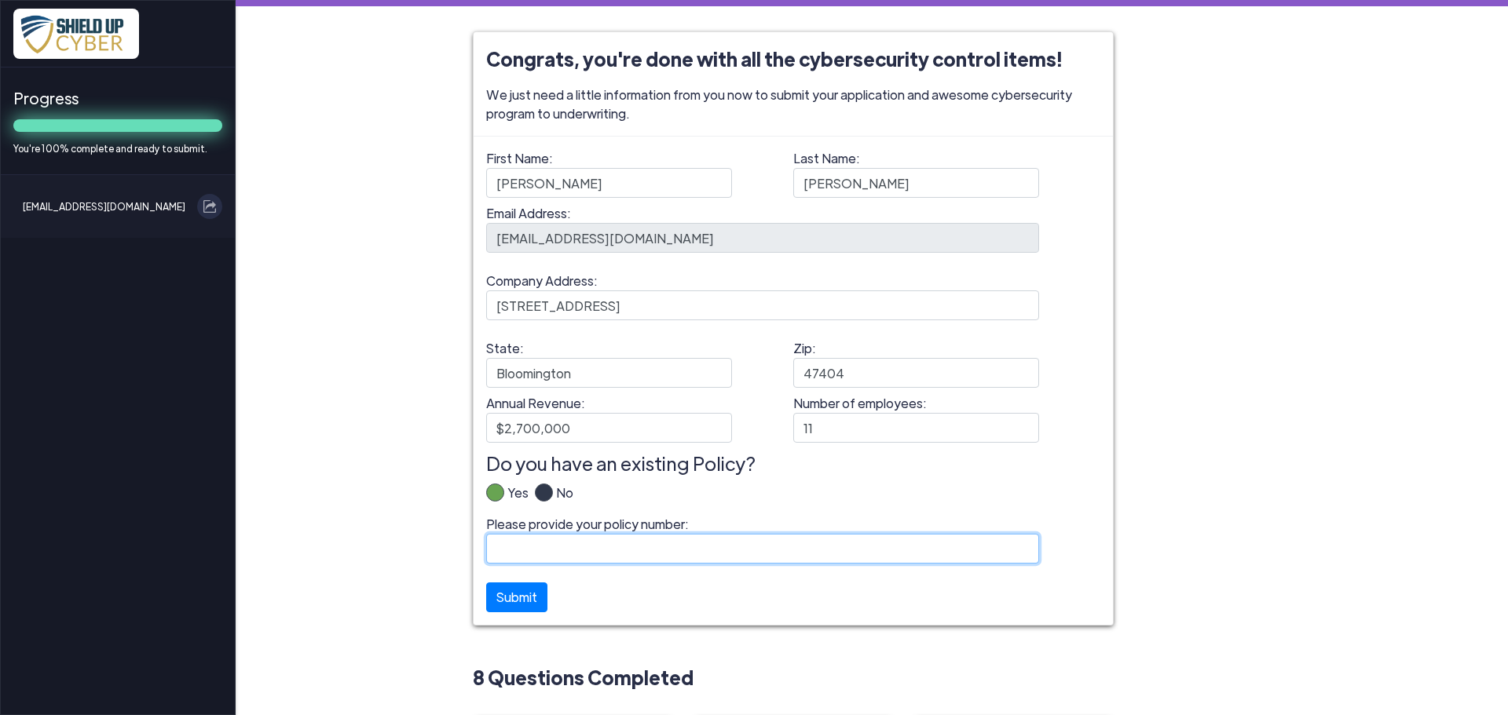
click at [546, 545] on input "Please provide your policy number:" at bounding box center [762, 549] width 553 height 30
click at [608, 553] on input "Please provide your policy number:" at bounding box center [762, 549] width 553 height 30
type input "B10294YRS022-01"
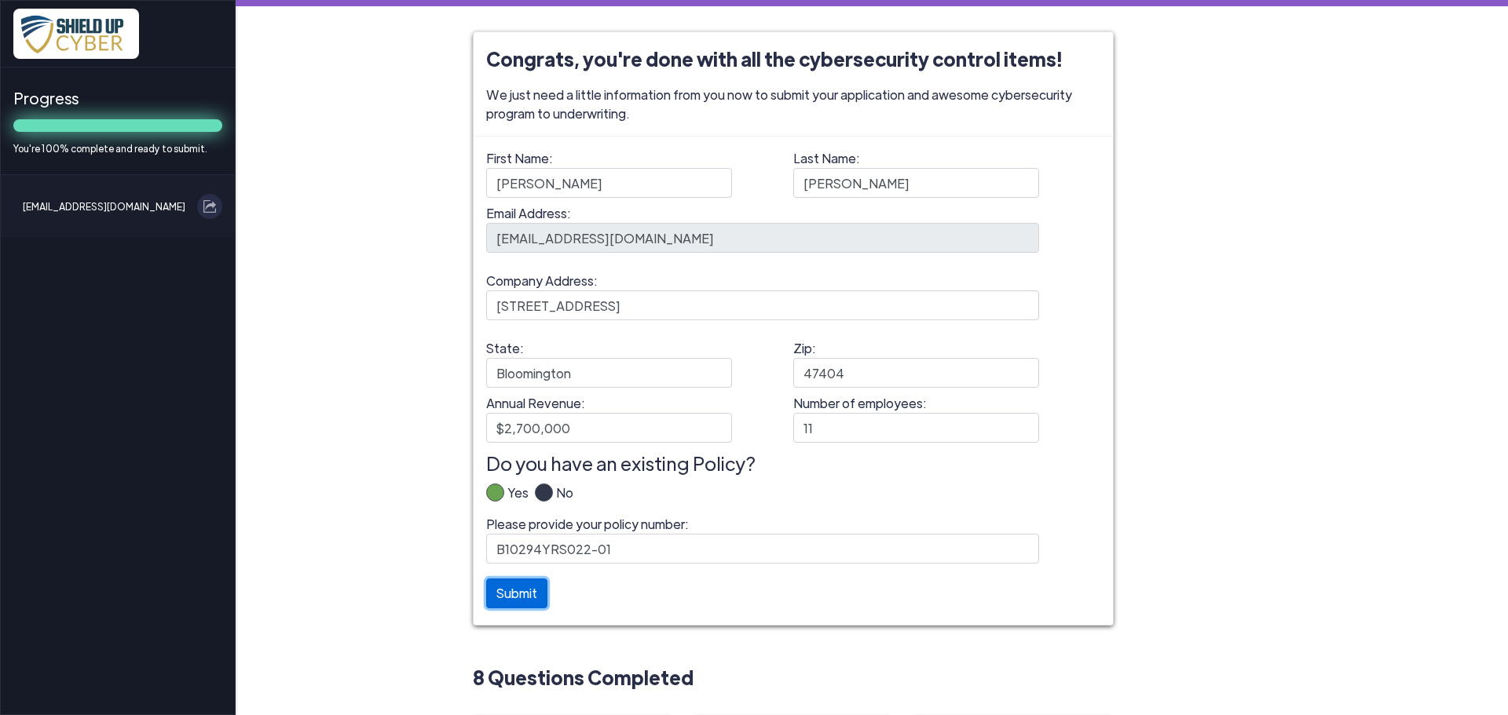
click at [494, 596] on button "Submit" at bounding box center [516, 594] width 61 height 30
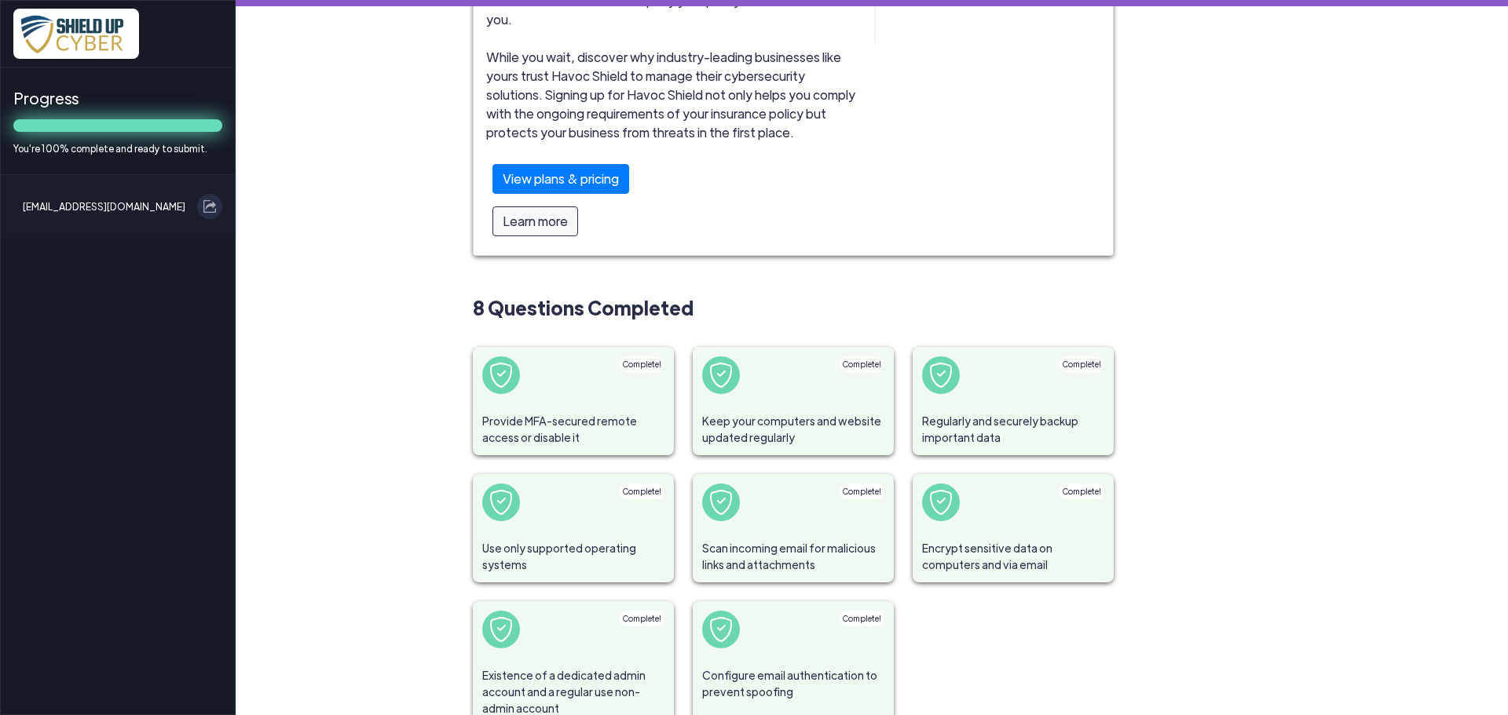
scroll to position [259, 0]
